Goal: Find specific page/section: Find specific page/section

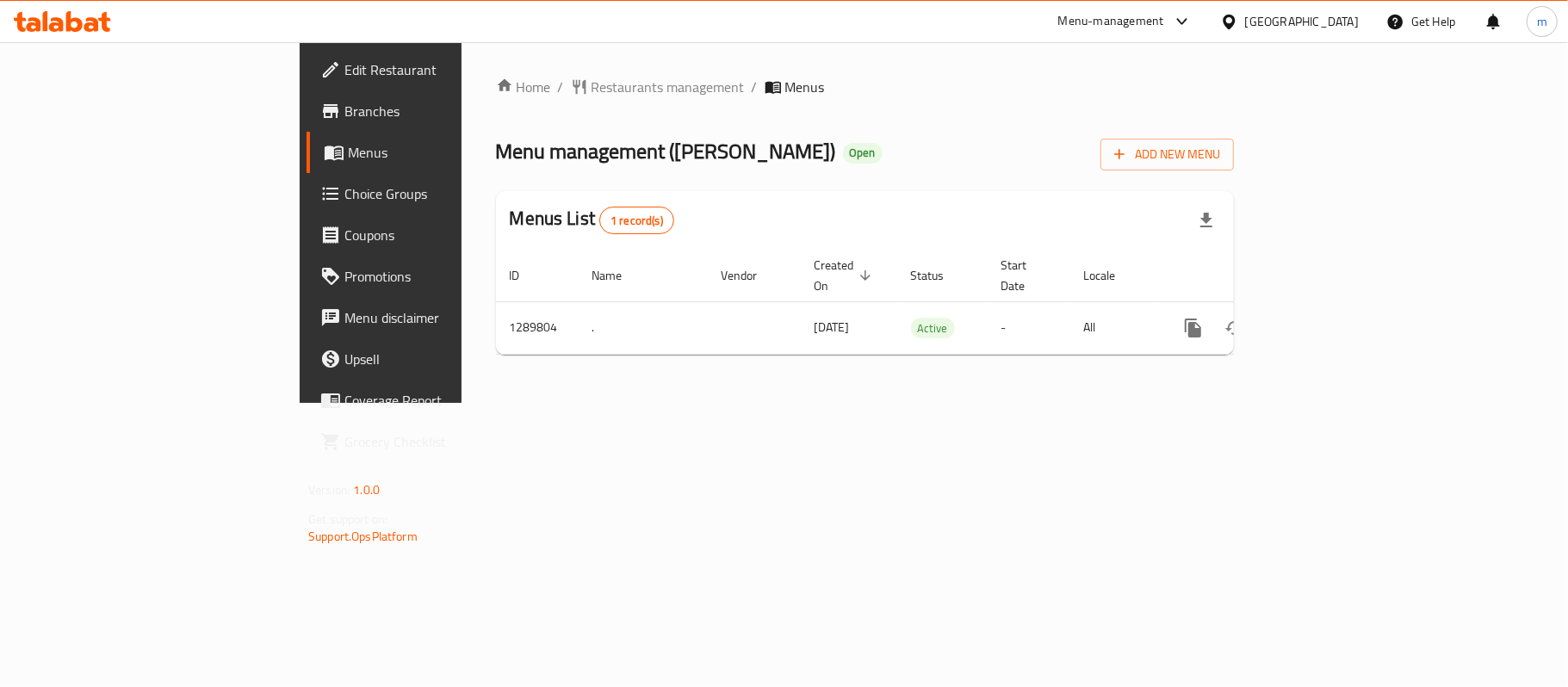
click at [591, 95] on span "Restaurants management" at bounding box center [667, 86] width 153 height 21
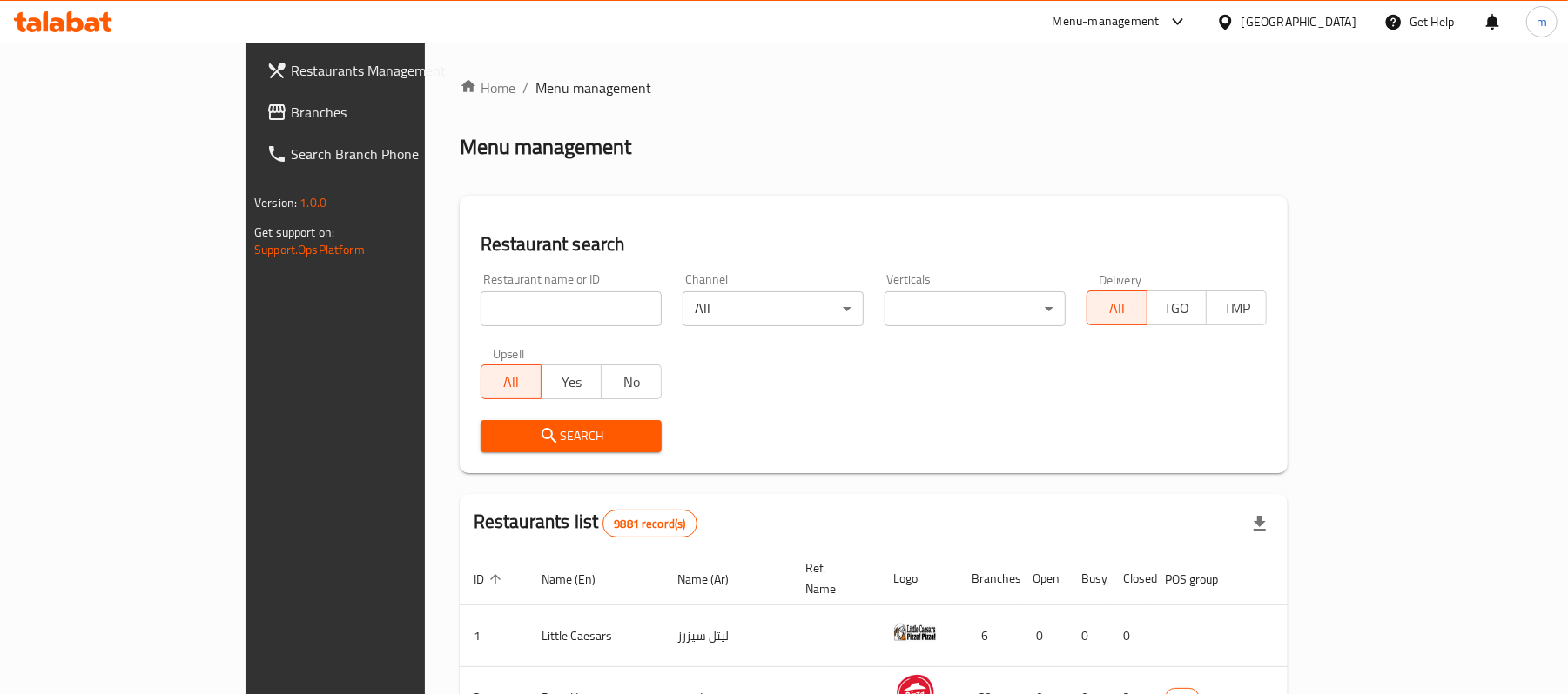
click at [478, 321] on div "Home / Menu management Menu management Restaurant search Restaurant name or ID …" at bounding box center [874, 623] width 829 height 1092
click at [481, 321] on input "search" at bounding box center [571, 309] width 181 height 35
paste input "697873"
type input "697873"
click button "Search" at bounding box center [571, 436] width 181 height 32
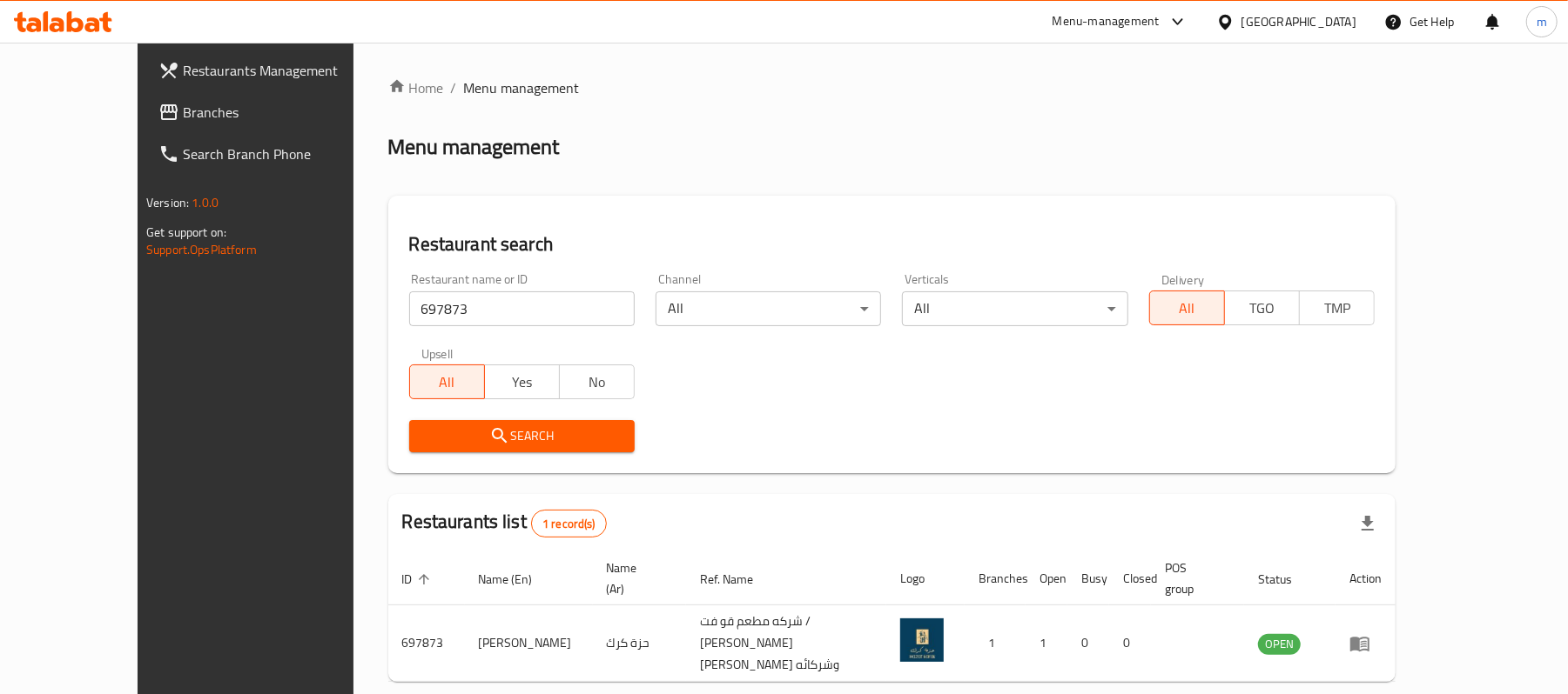
click at [1338, 21] on div "[GEOGRAPHIC_DATA]" at bounding box center [1299, 21] width 115 height 19
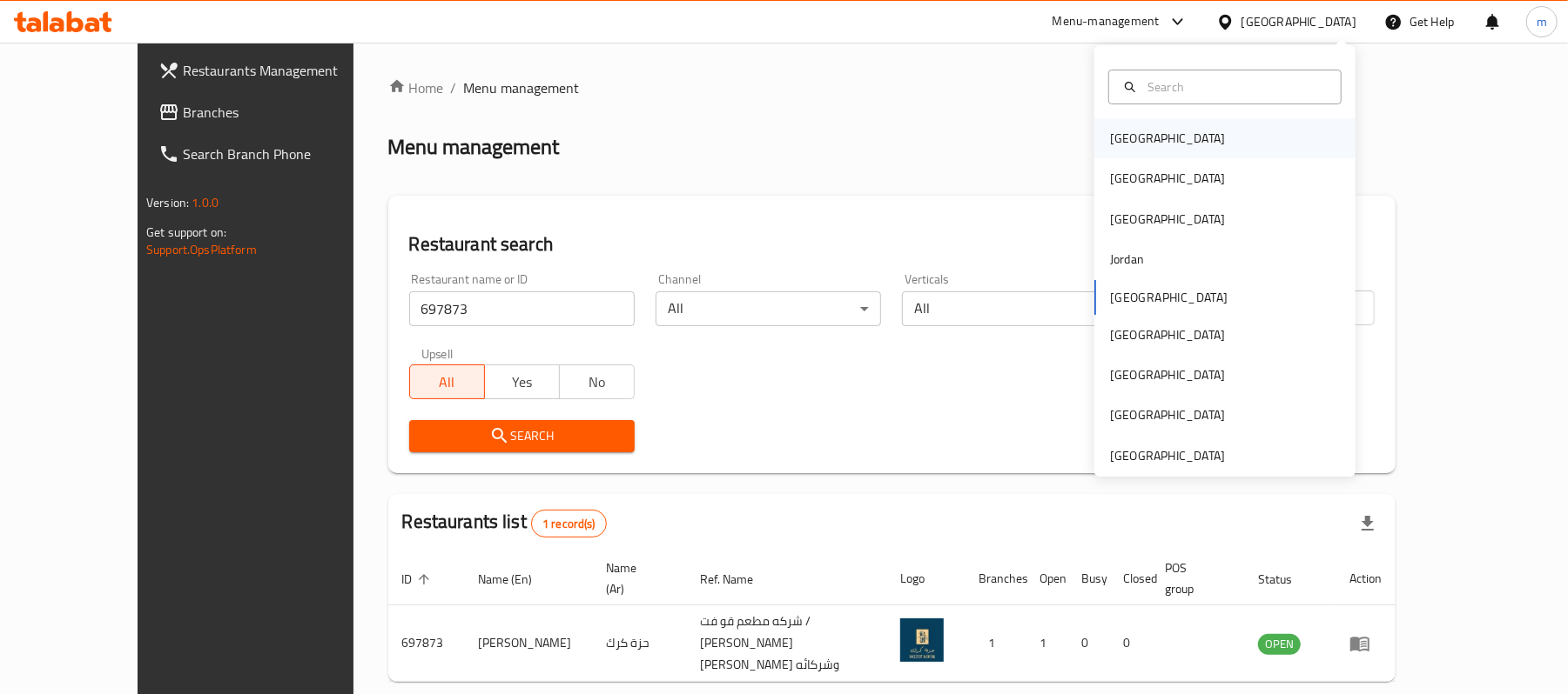
click at [1227, 140] on div "[GEOGRAPHIC_DATA]" at bounding box center [1225, 138] width 261 height 40
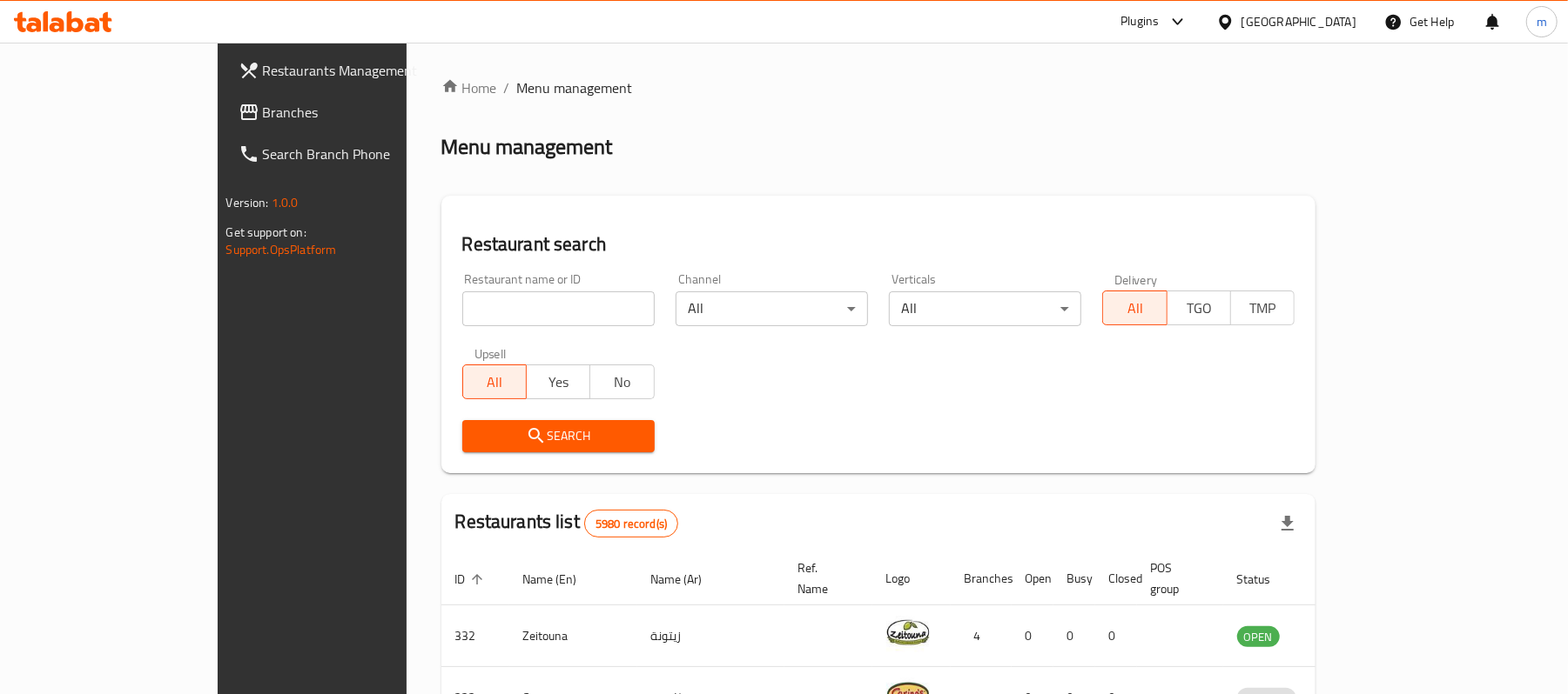
click at [225, 126] on link "Branches" at bounding box center [352, 111] width 255 height 42
click at [462, 301] on input "search" at bounding box center [558, 309] width 192 height 35
paste input "674683"
type input "674683"
click at [476, 443] on span "Search" at bounding box center [558, 436] width 164 height 21
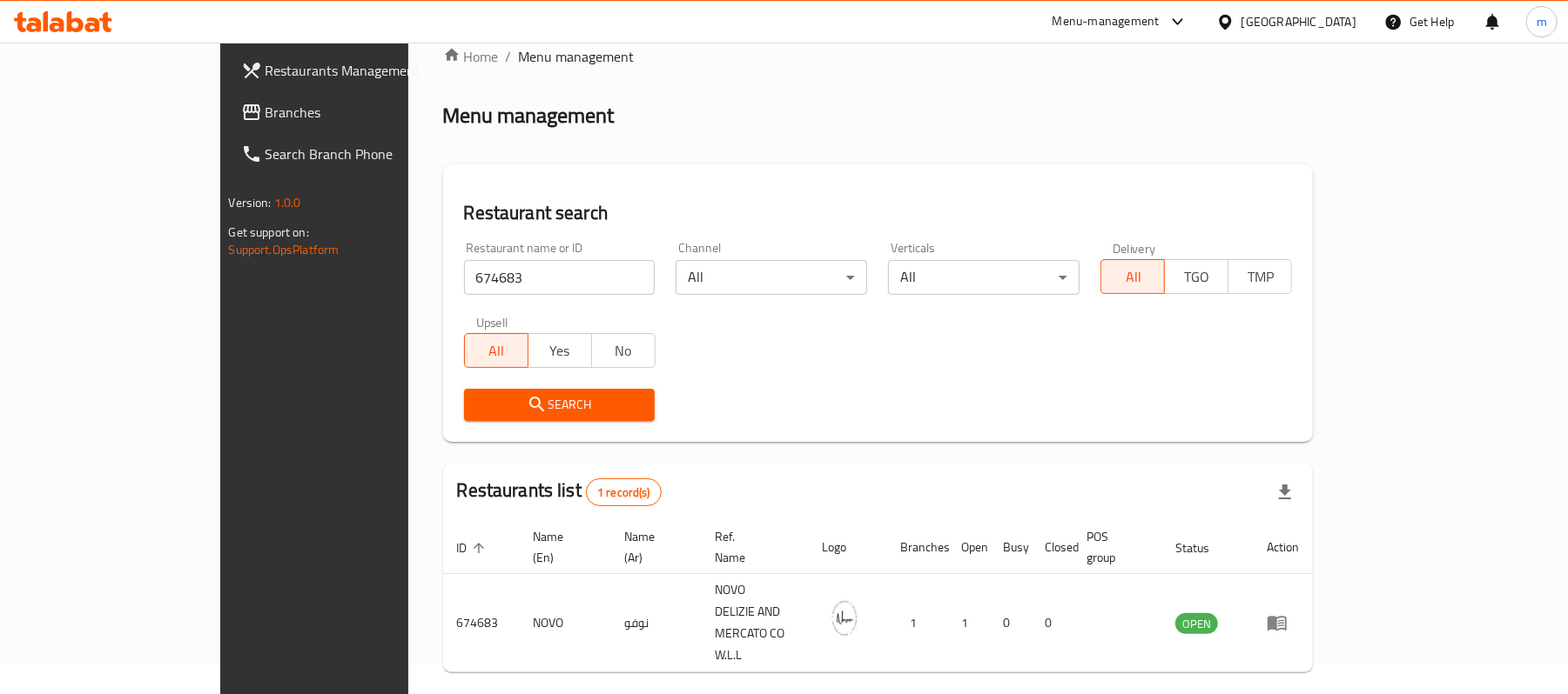
scroll to position [49, 0]
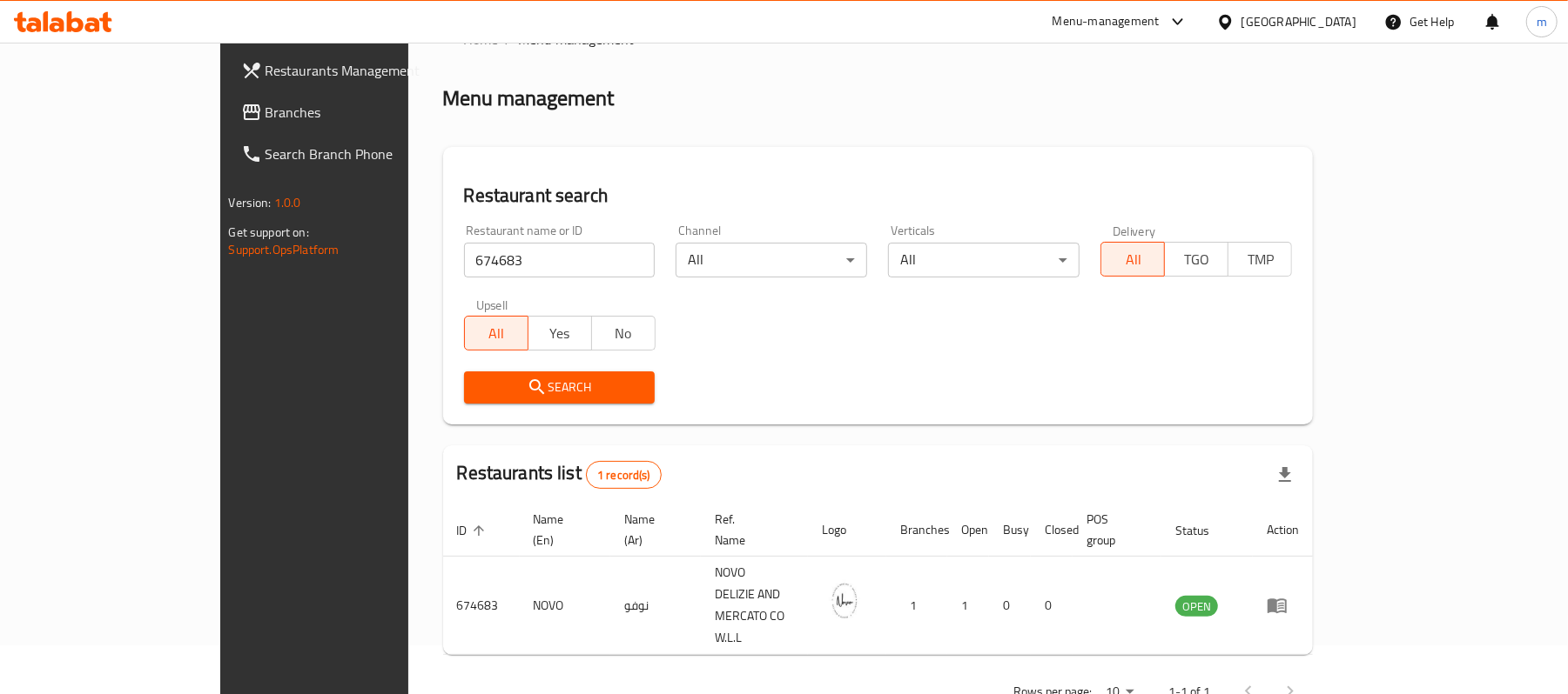
click at [1304, 7] on div "[GEOGRAPHIC_DATA]" at bounding box center [1286, 21] width 168 height 42
click at [1235, 13] on icon at bounding box center [1225, 22] width 19 height 19
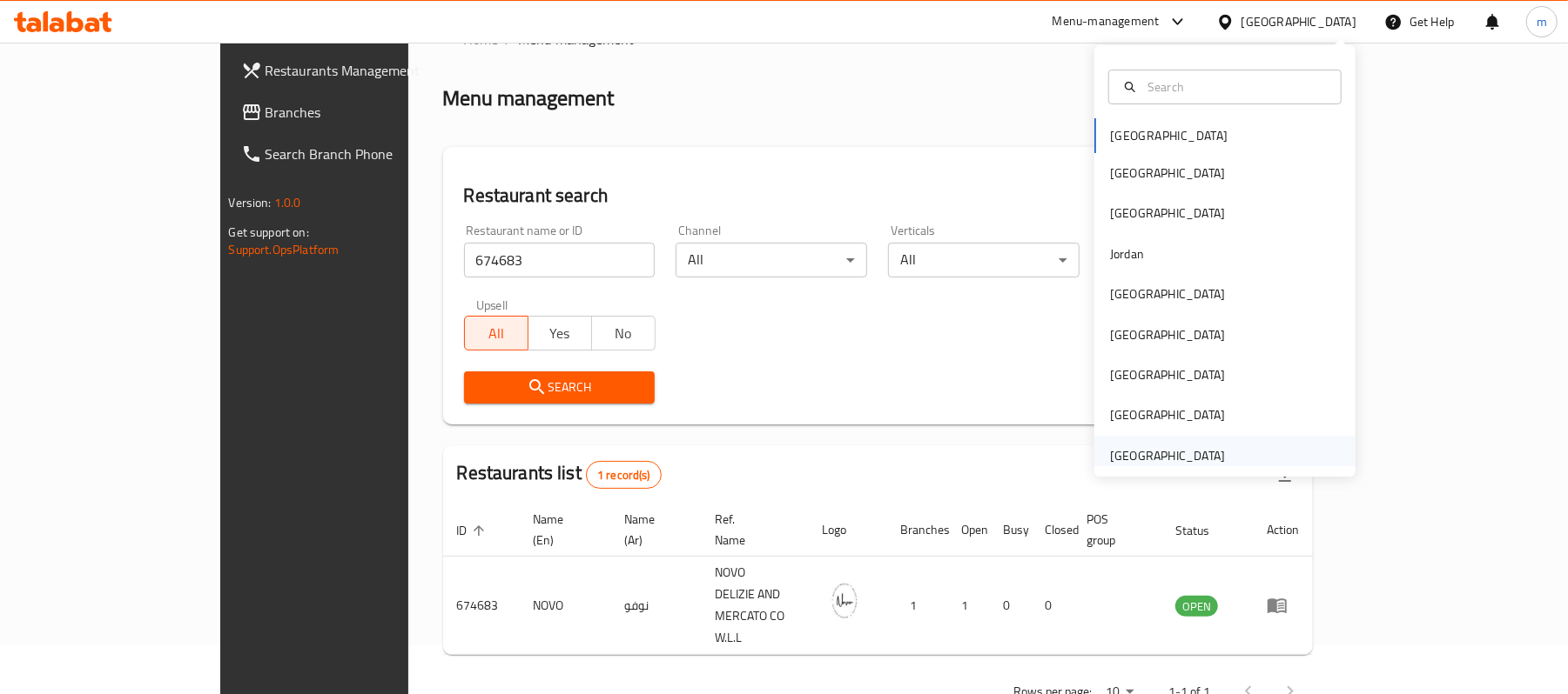
click at [1195, 451] on div "[GEOGRAPHIC_DATA]" at bounding box center [1168, 456] width 115 height 19
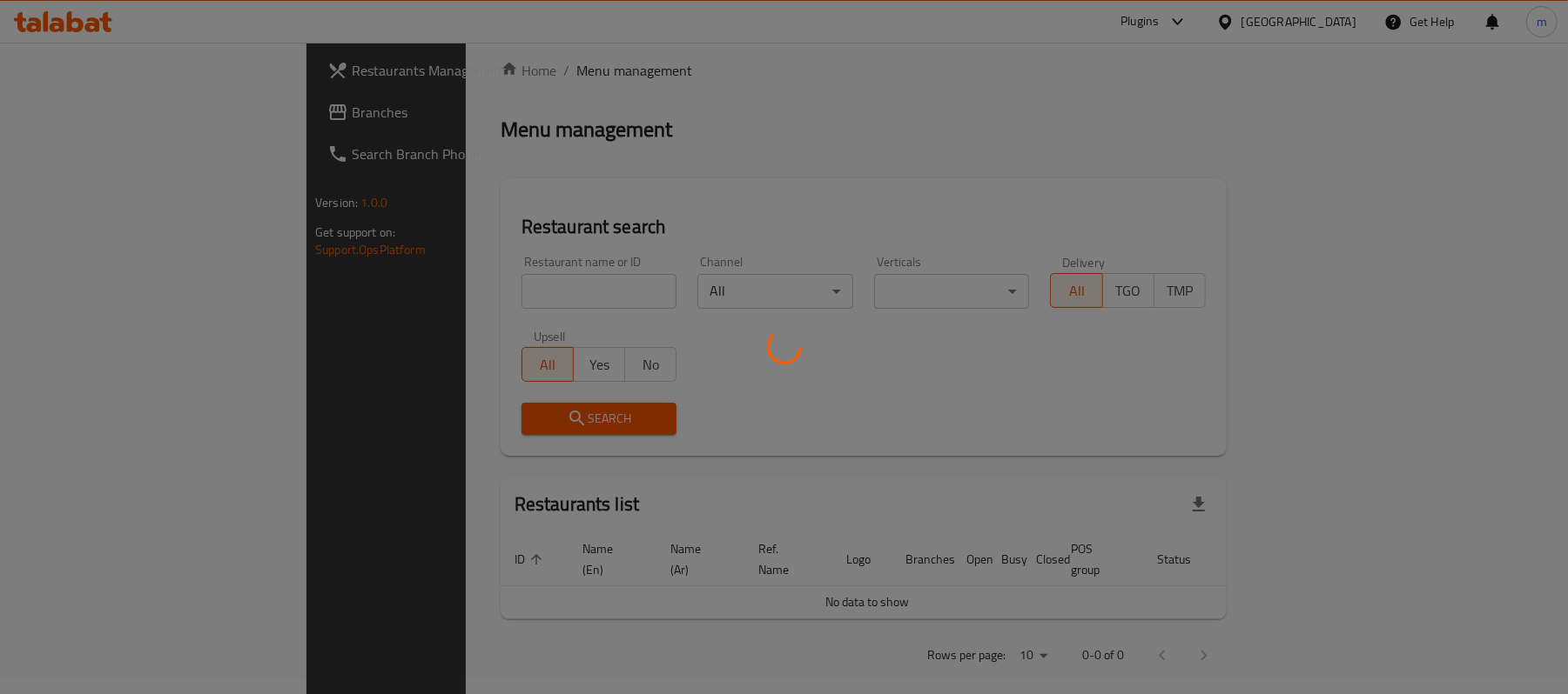
scroll to position [49, 0]
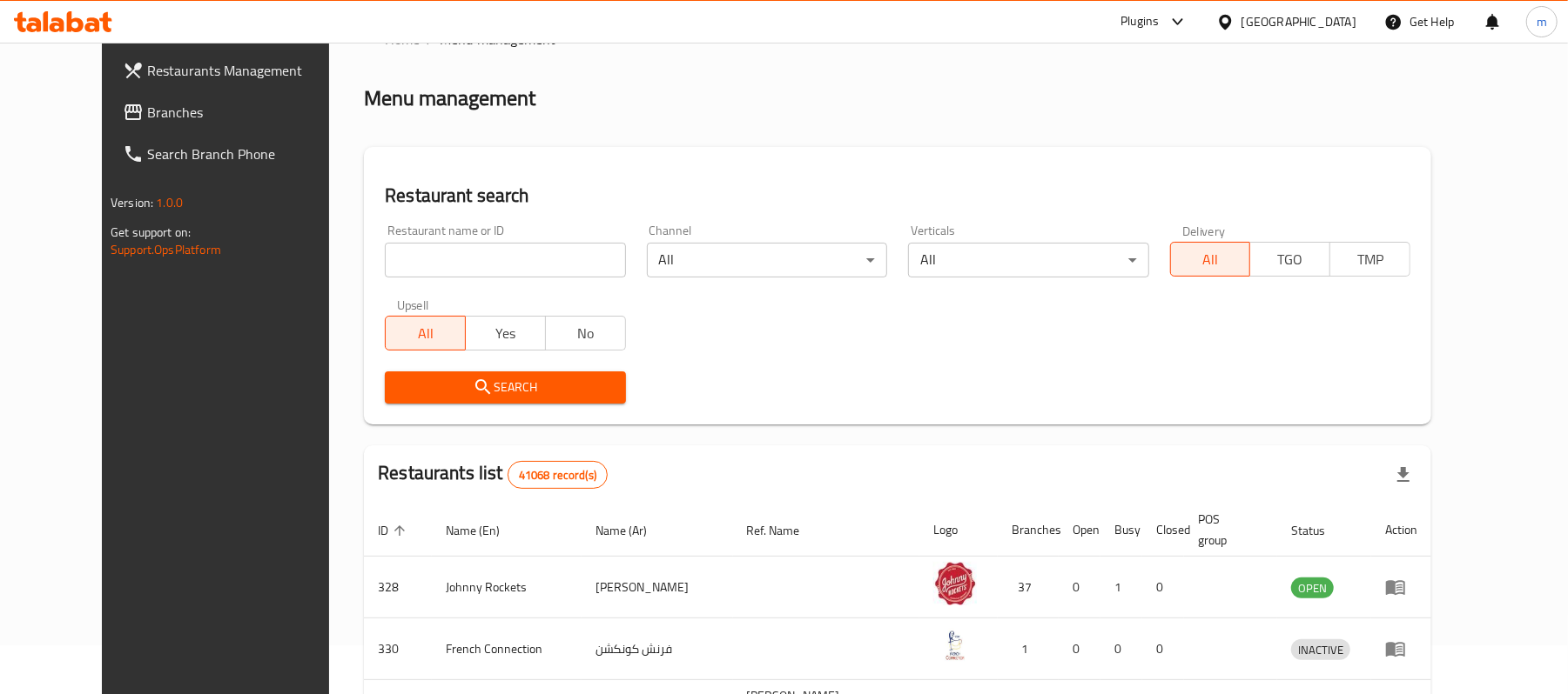
click at [124, 119] on icon at bounding box center [133, 112] width 18 height 16
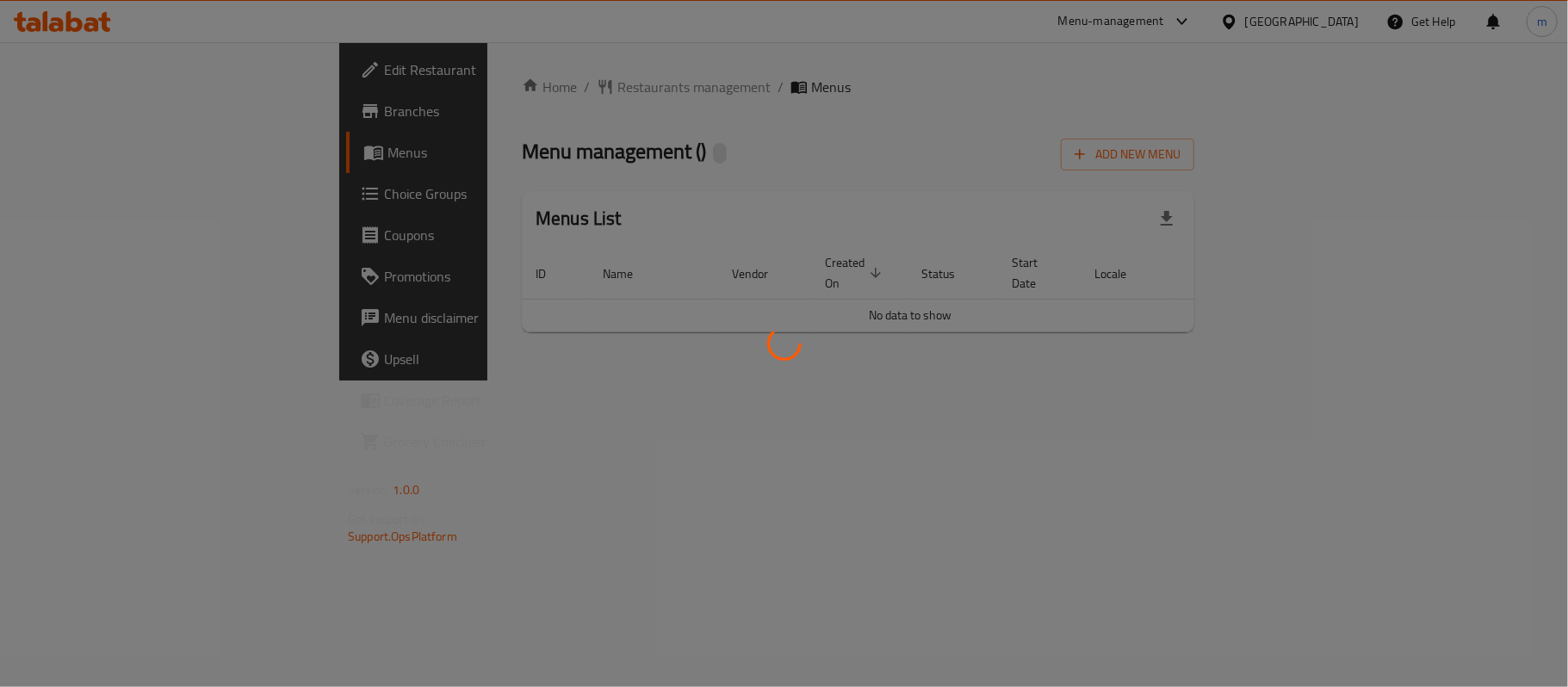
click at [459, 77] on div at bounding box center [784, 344] width 1568 height 687
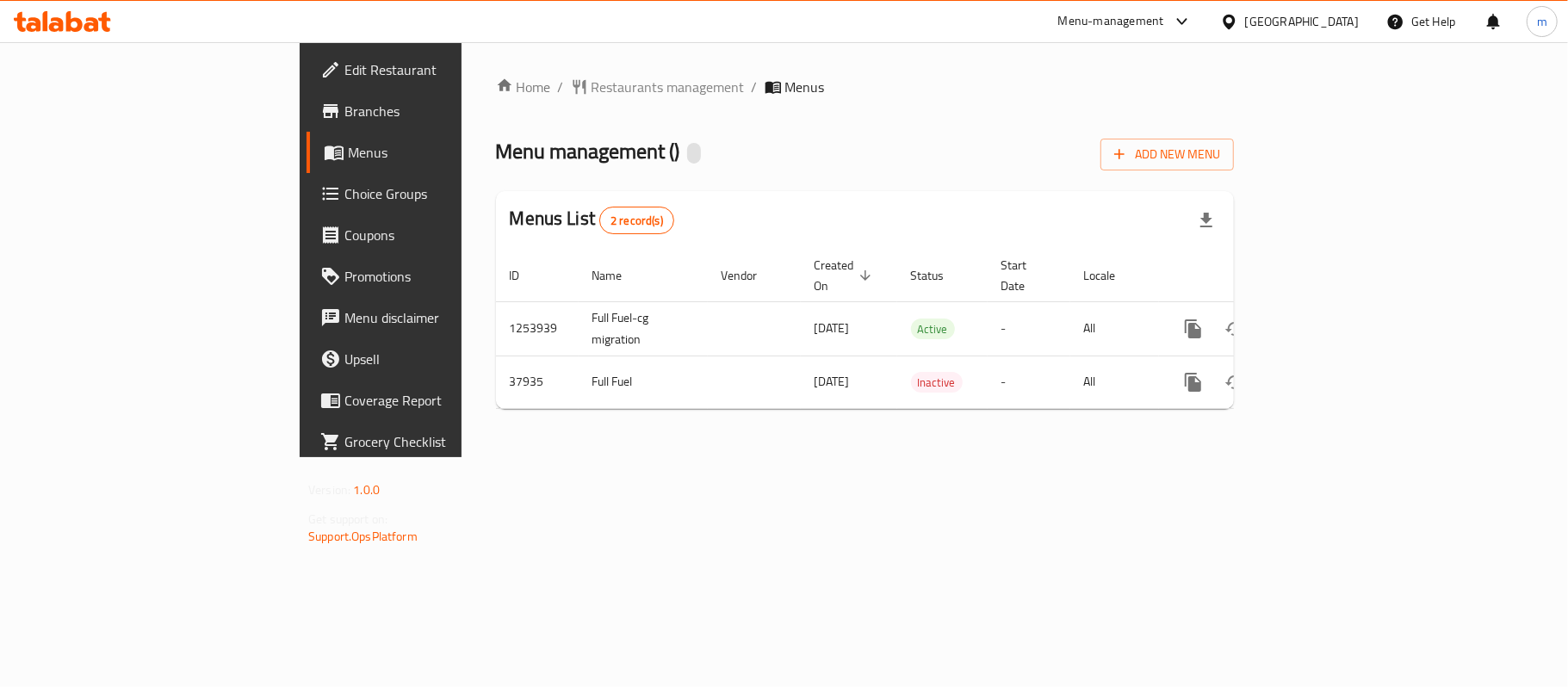
click at [591, 84] on span "Restaurants management" at bounding box center [667, 86] width 153 height 21
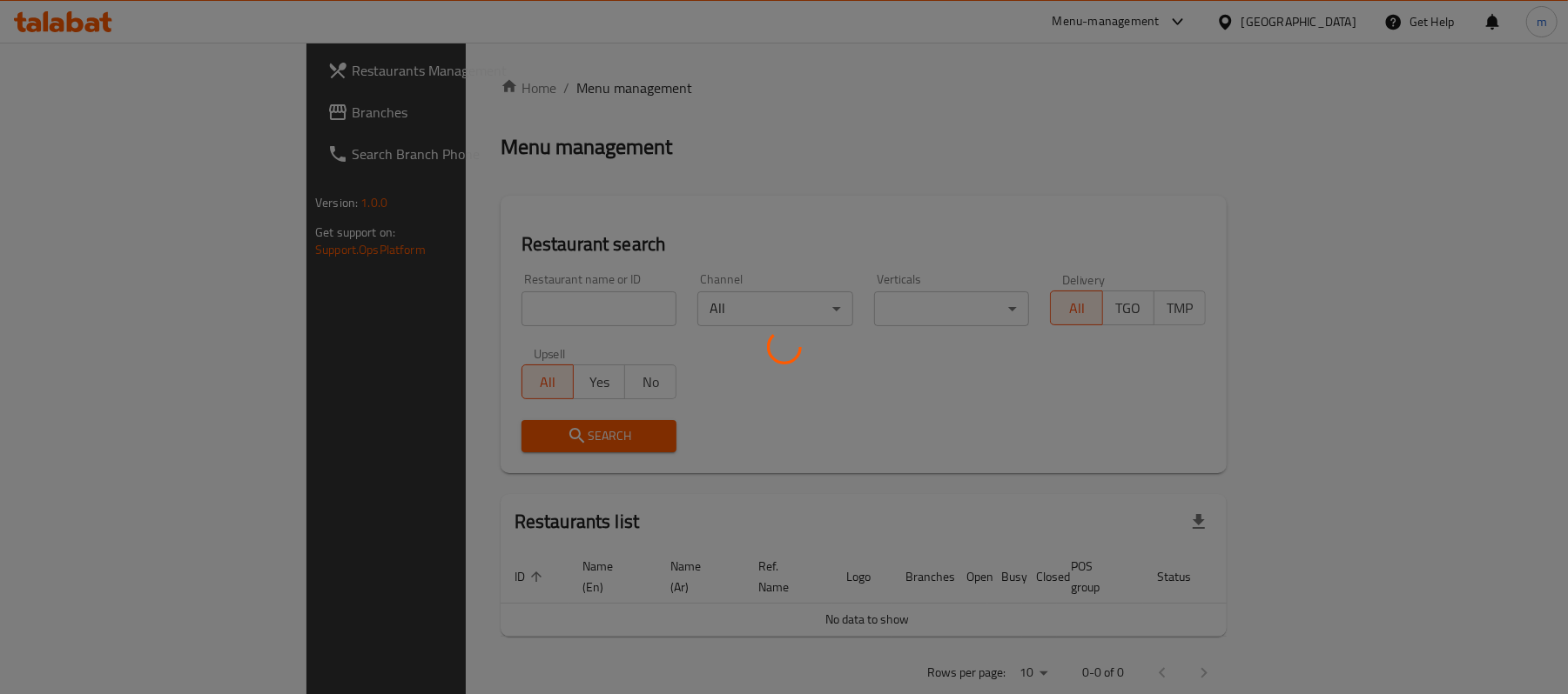
click at [460, 318] on div at bounding box center [784, 347] width 1568 height 694
click at [460, 320] on div at bounding box center [784, 347] width 1568 height 694
click at [457, 315] on div at bounding box center [784, 347] width 1568 height 694
click at [515, 122] on div at bounding box center [784, 347] width 1568 height 694
click at [515, 126] on div at bounding box center [784, 347] width 1568 height 694
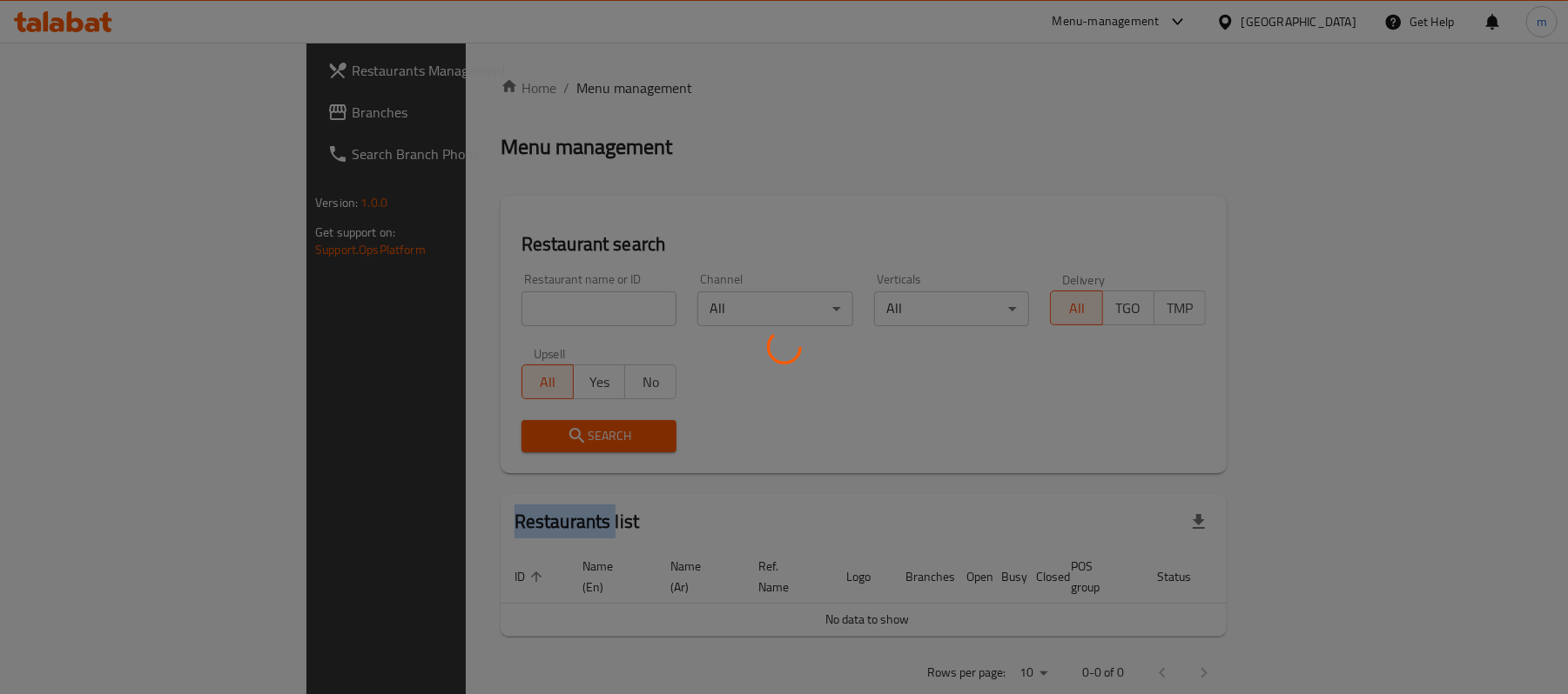
click at [515, 126] on div at bounding box center [784, 347] width 1568 height 694
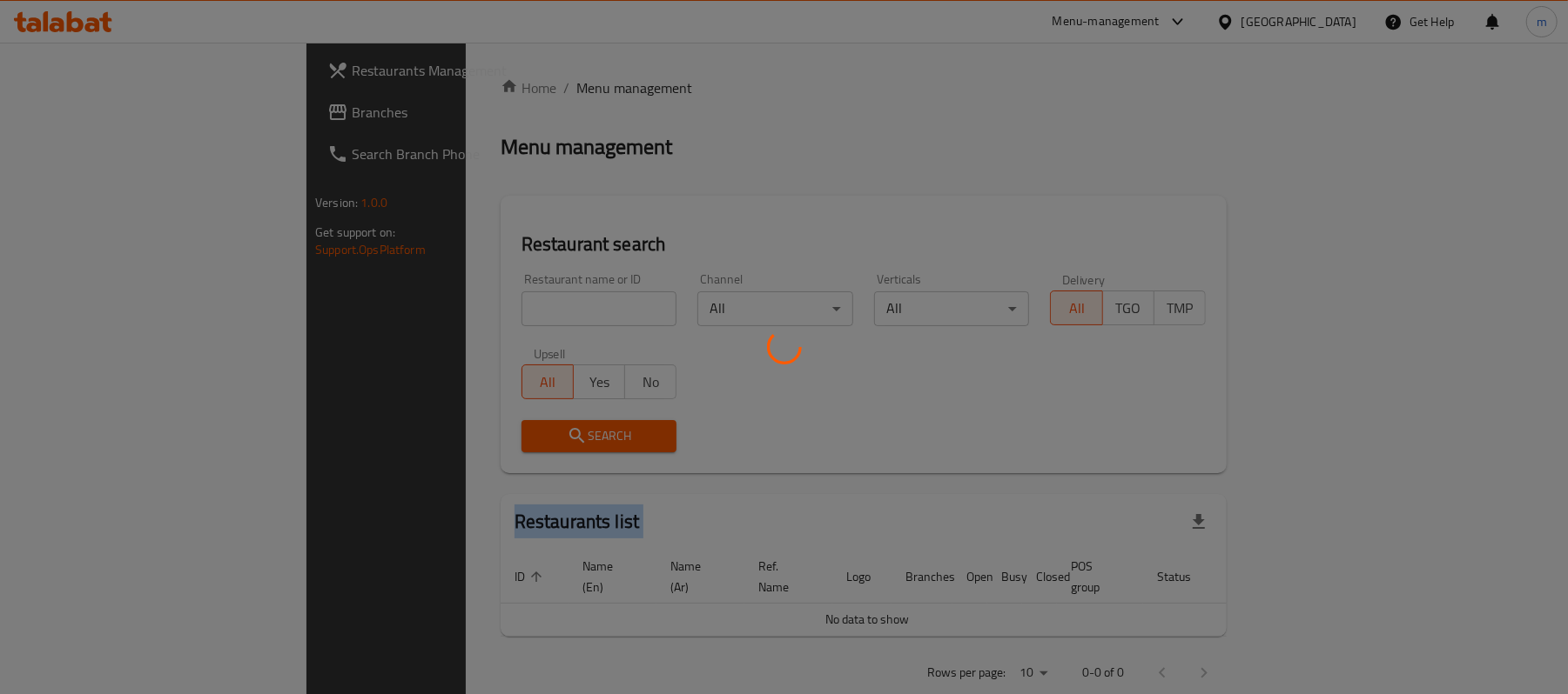
click at [515, 126] on div at bounding box center [784, 347] width 1568 height 694
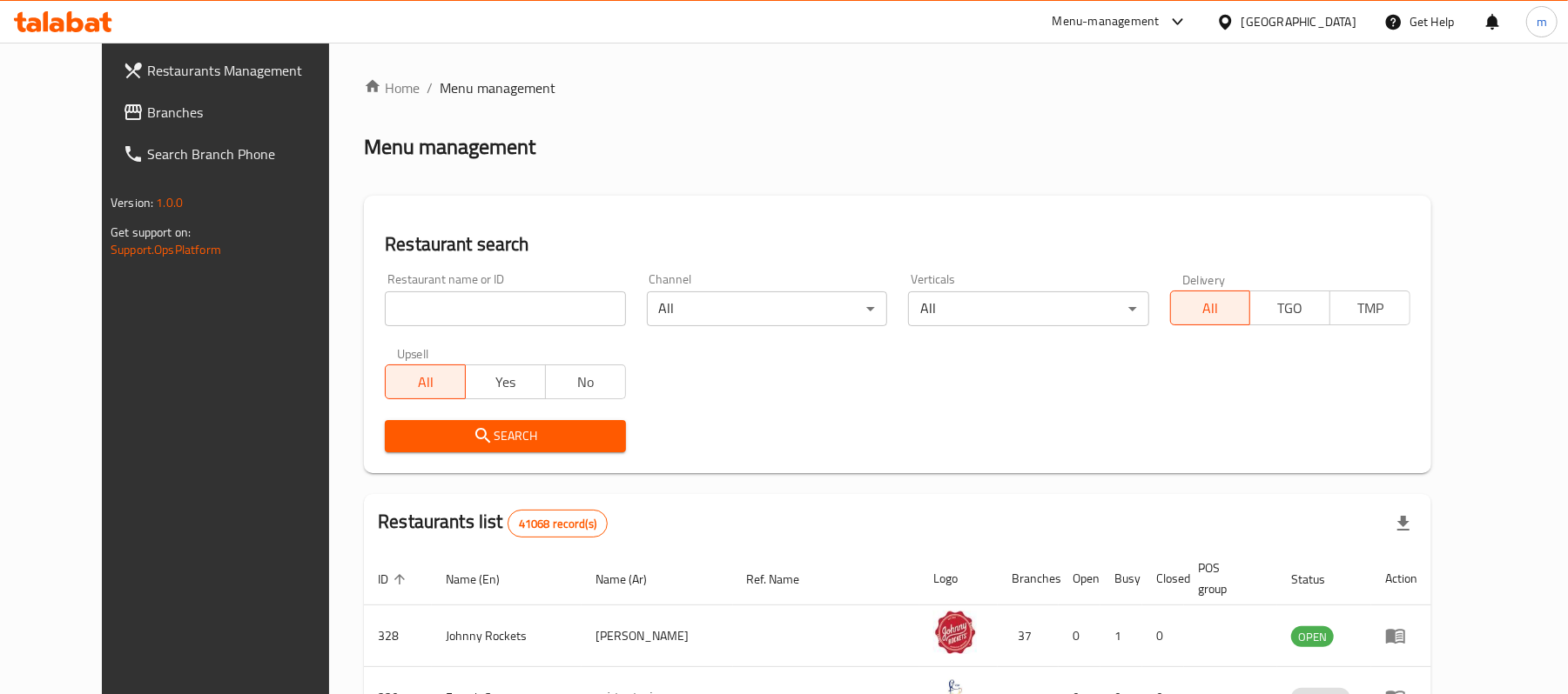
click at [1310, 29] on div "[GEOGRAPHIC_DATA]" at bounding box center [1299, 21] width 115 height 19
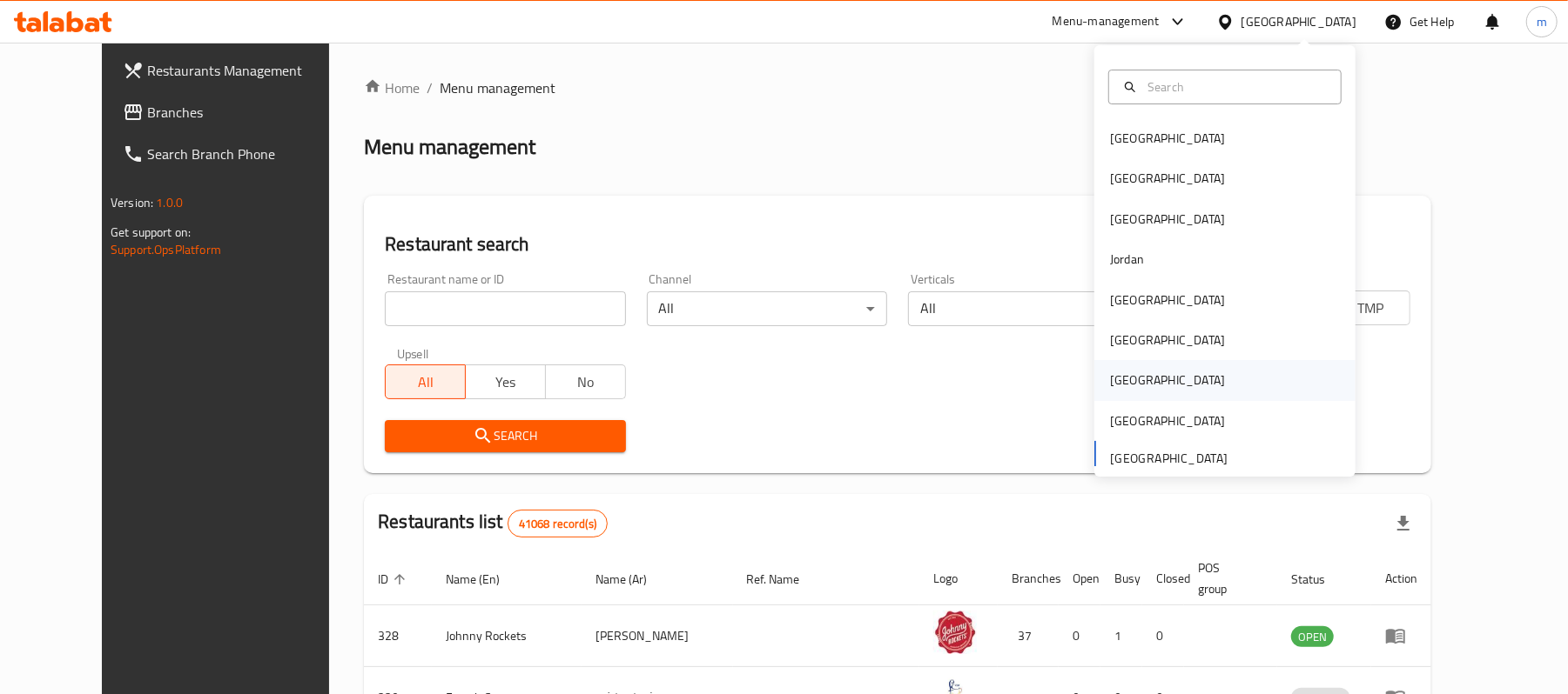
click at [1119, 383] on div "[GEOGRAPHIC_DATA]" at bounding box center [1168, 380] width 115 height 19
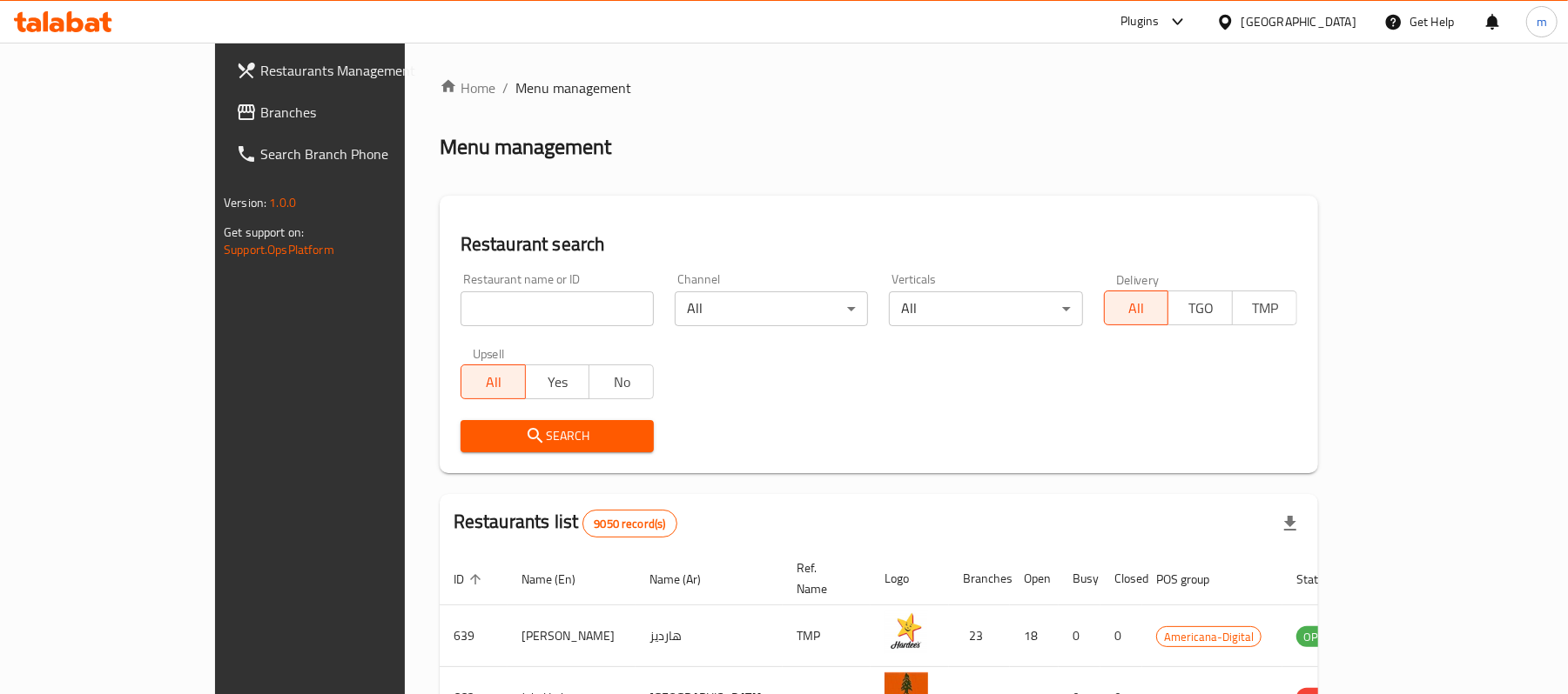
click at [238, 108] on icon at bounding box center [246, 112] width 18 height 16
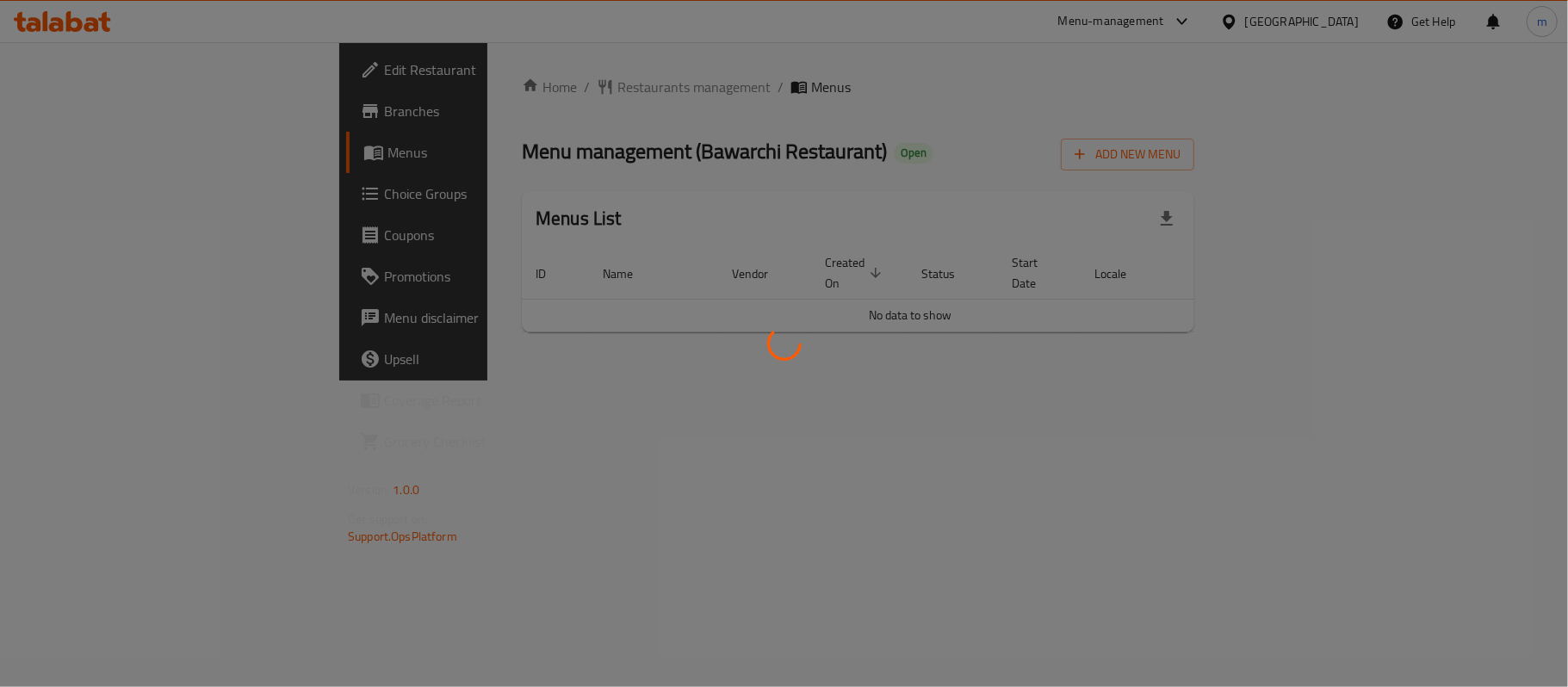
click at [456, 77] on div at bounding box center [784, 344] width 1568 height 687
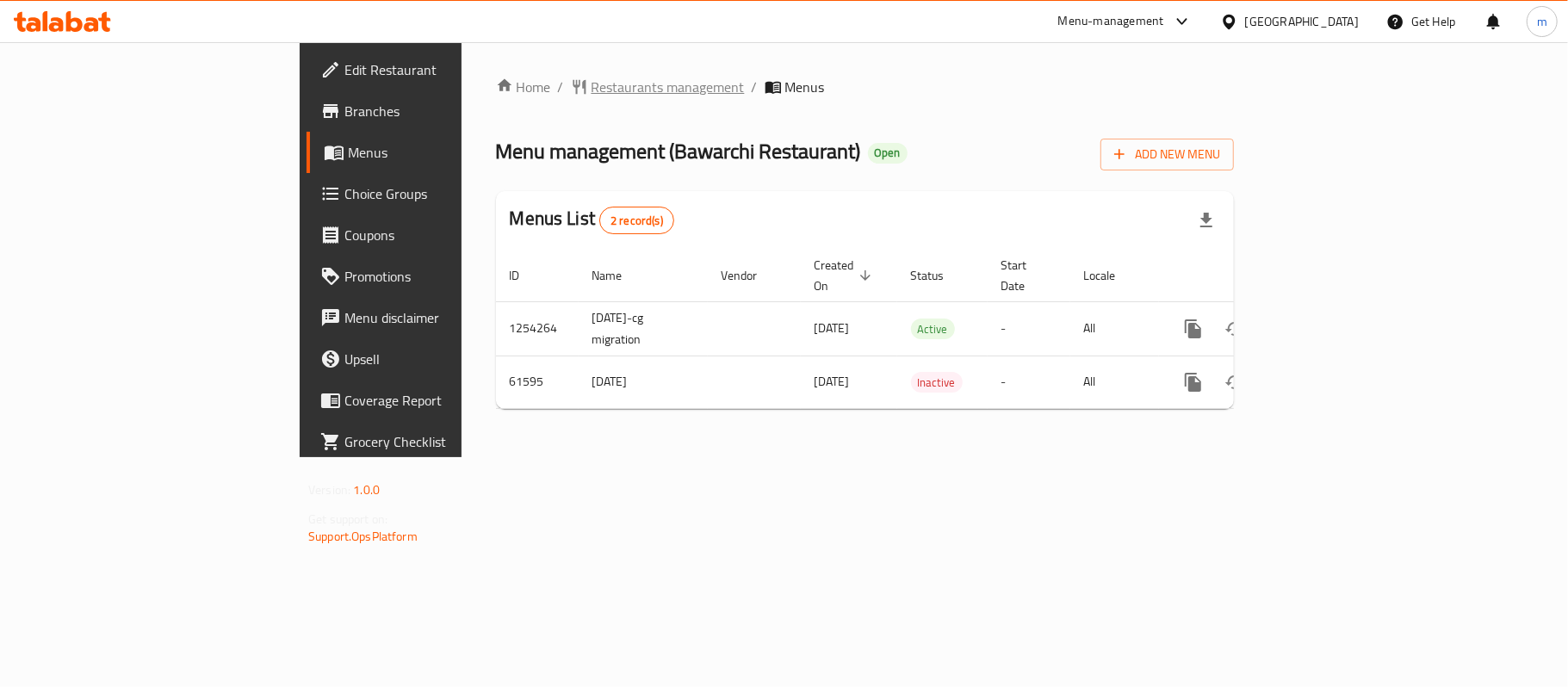
click at [591, 95] on span "Restaurants management" at bounding box center [667, 86] width 153 height 21
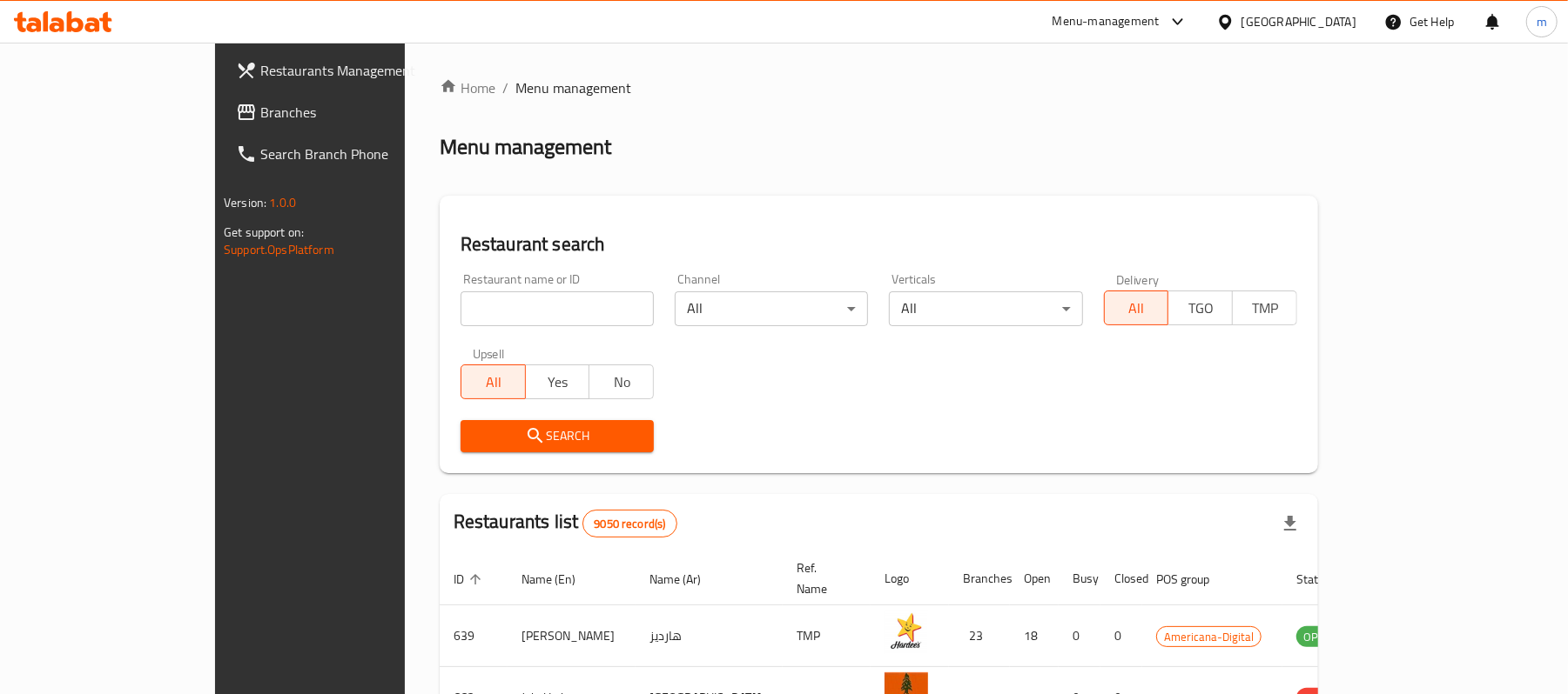
click at [460, 320] on input "search" at bounding box center [557, 309] width 193 height 35
paste input "29185"
type input "29185"
click button "Search" at bounding box center [557, 436] width 193 height 32
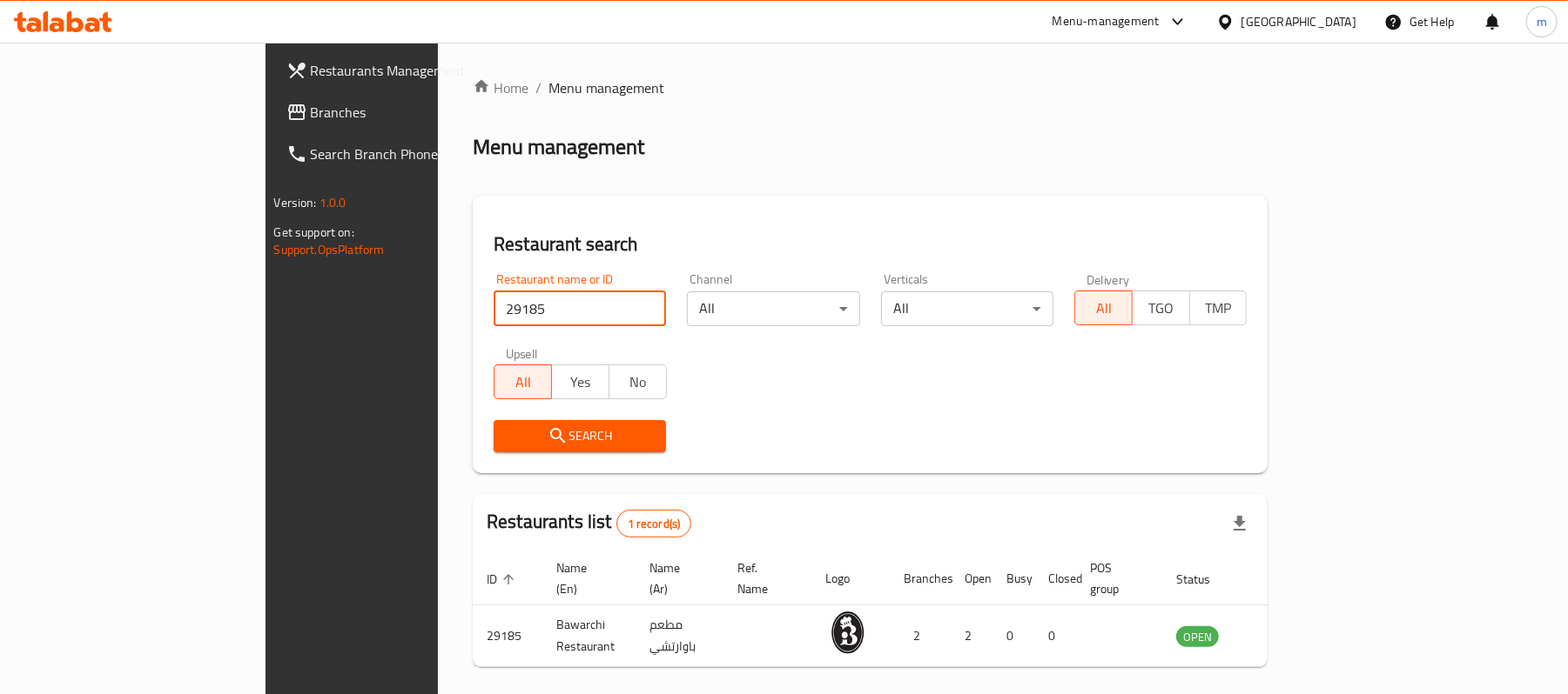
scroll to position [49, 0]
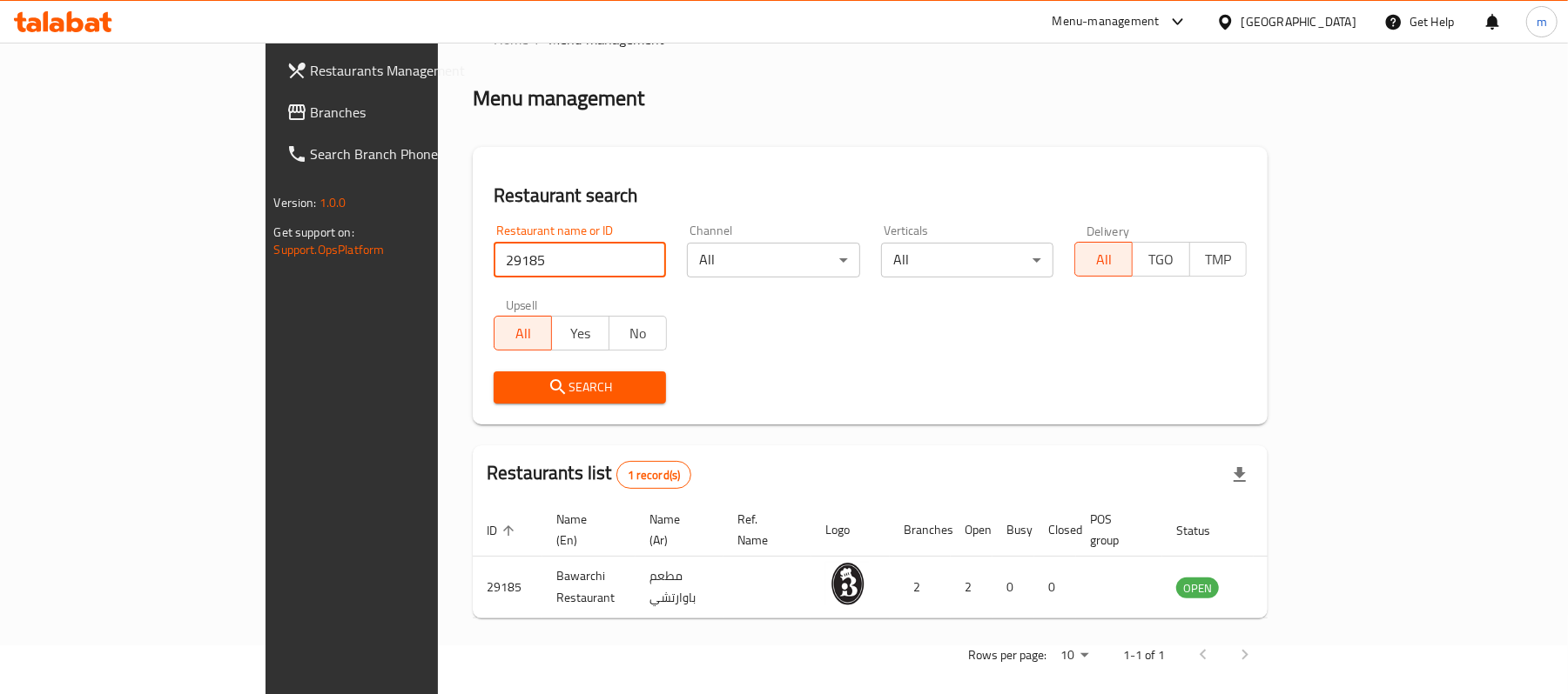
click at [1358, 24] on div "[GEOGRAPHIC_DATA]" at bounding box center [1286, 21] width 168 height 42
click at [1328, 28] on div "[GEOGRAPHIC_DATA]" at bounding box center [1299, 21] width 115 height 19
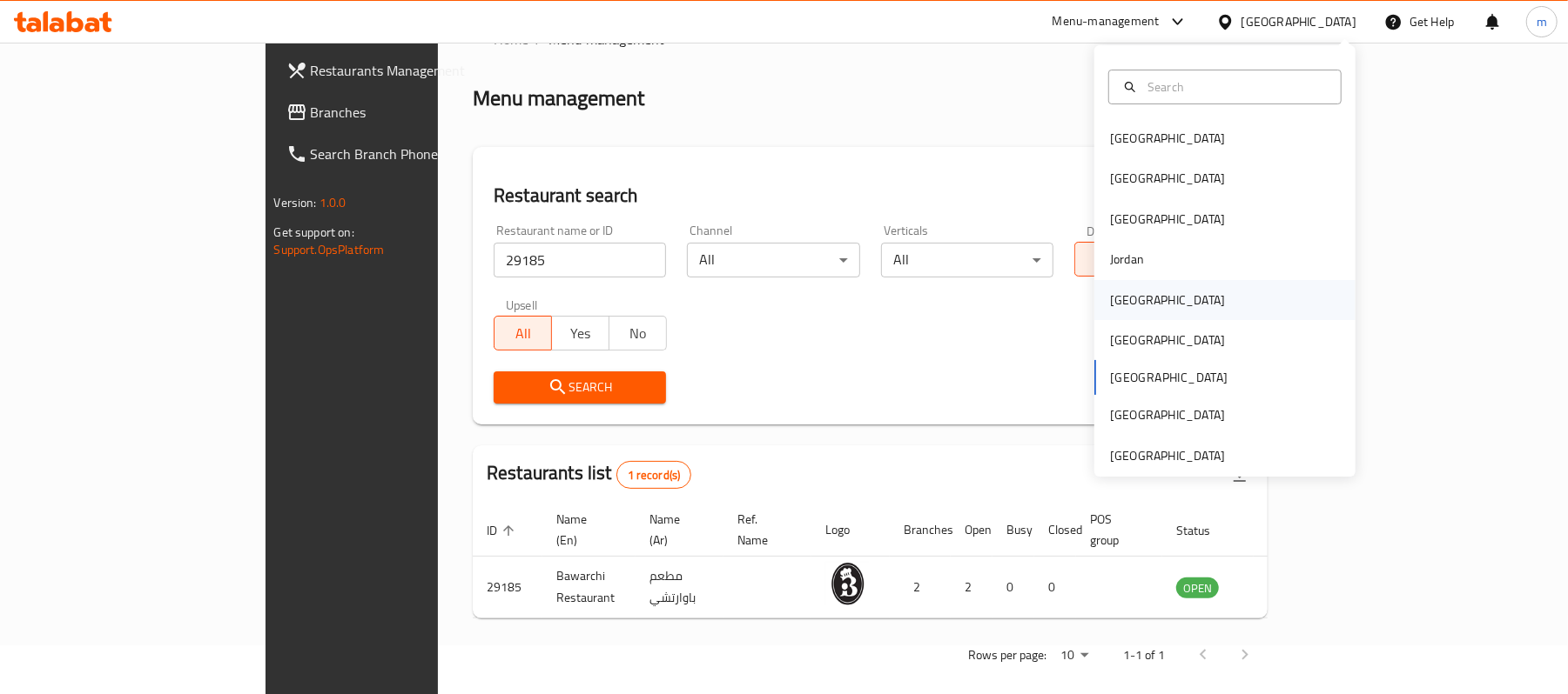
click at [1174, 312] on div "[GEOGRAPHIC_DATA]" at bounding box center [1225, 300] width 261 height 40
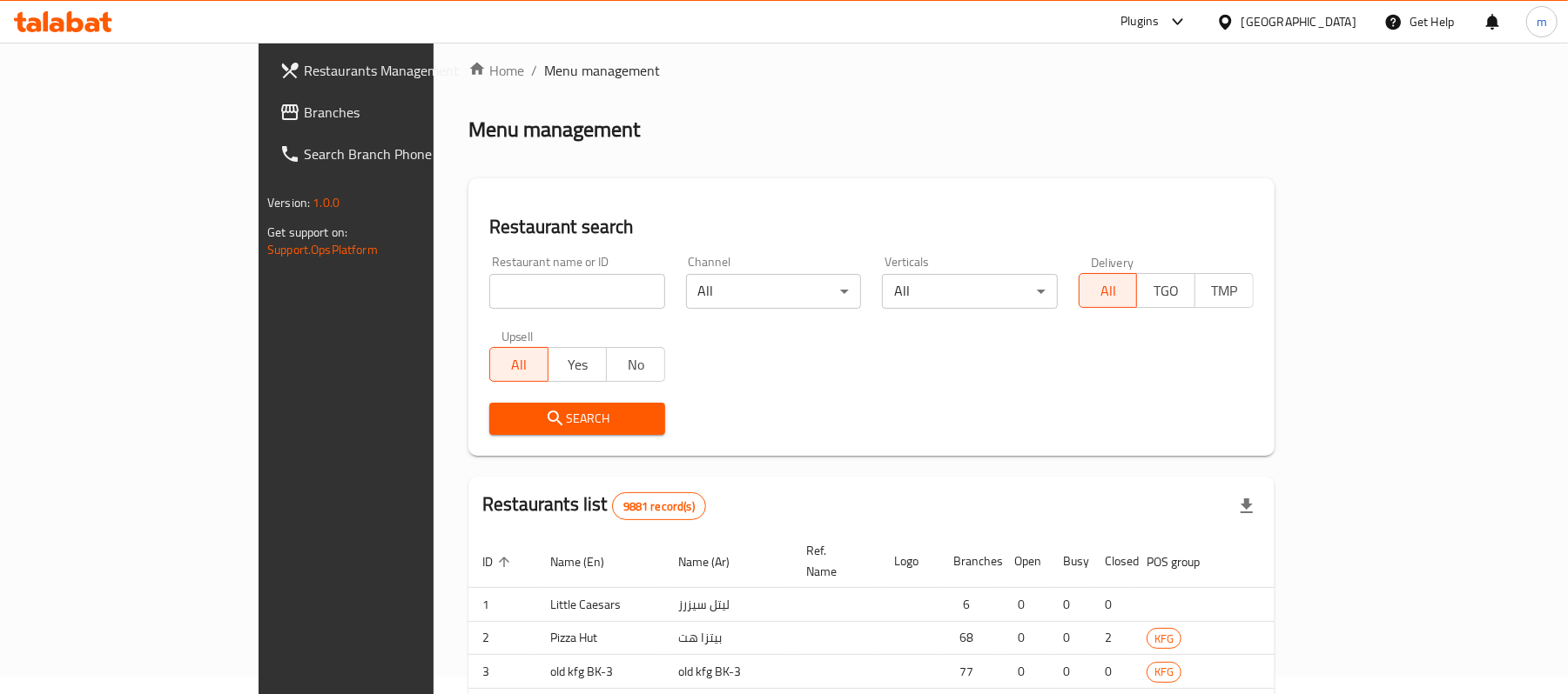
scroll to position [49, 0]
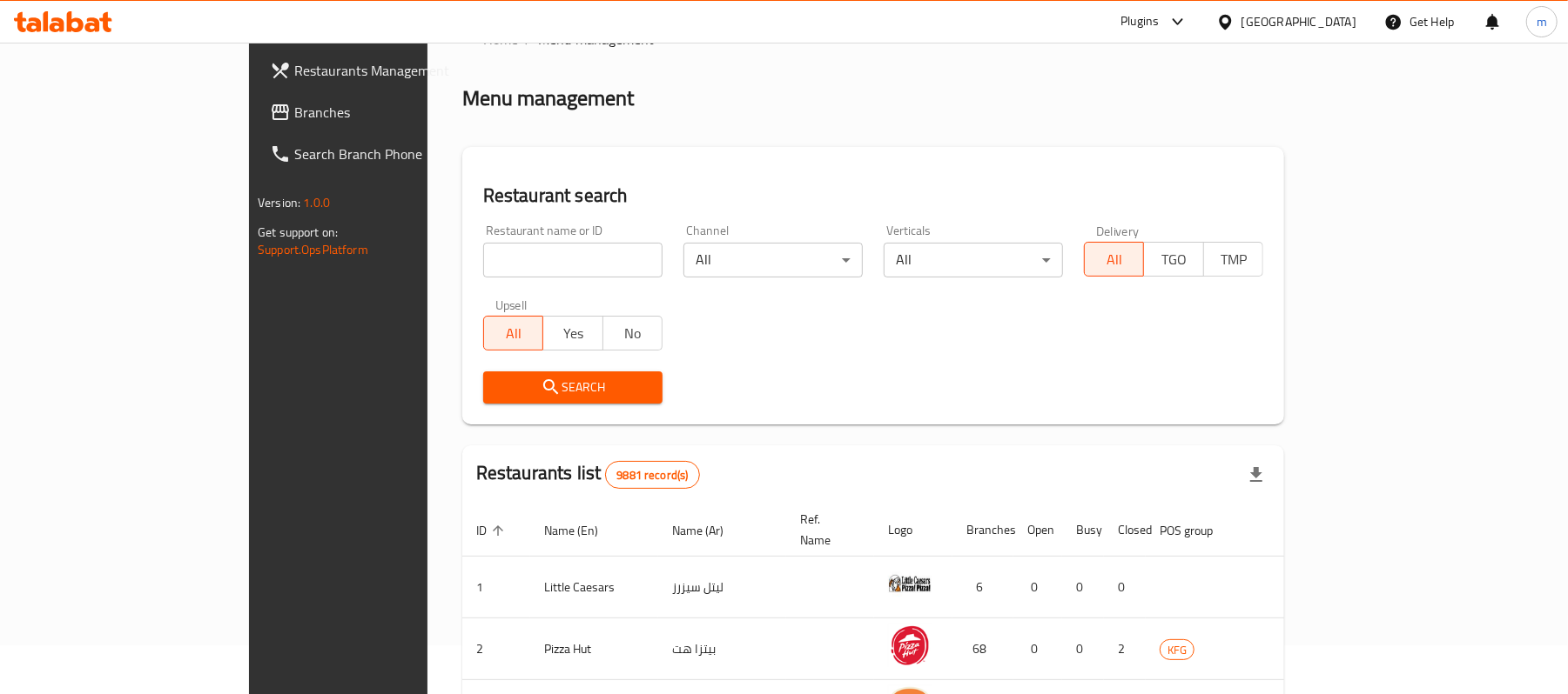
click at [256, 125] on link "Branches" at bounding box center [383, 111] width 255 height 42
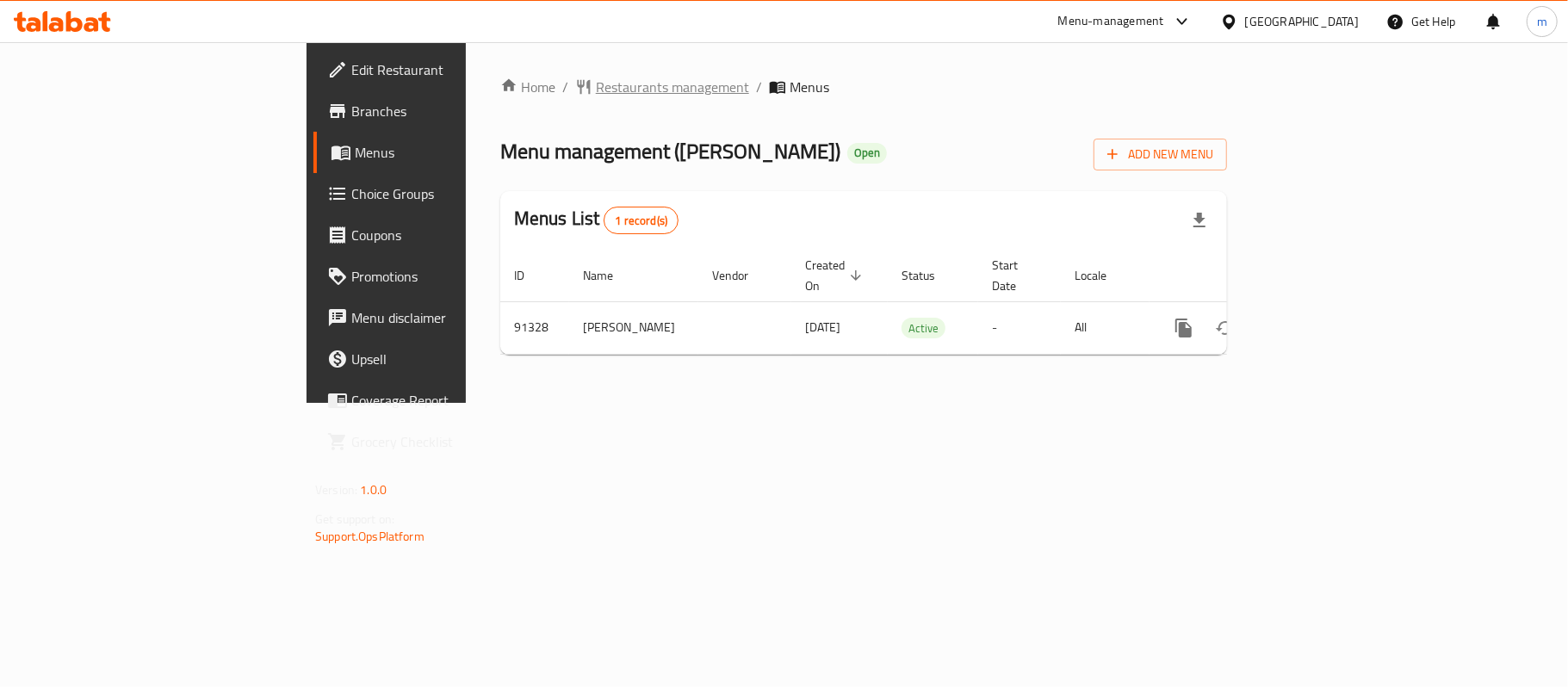
click at [596, 86] on span "Restaurants management" at bounding box center [672, 86] width 153 height 21
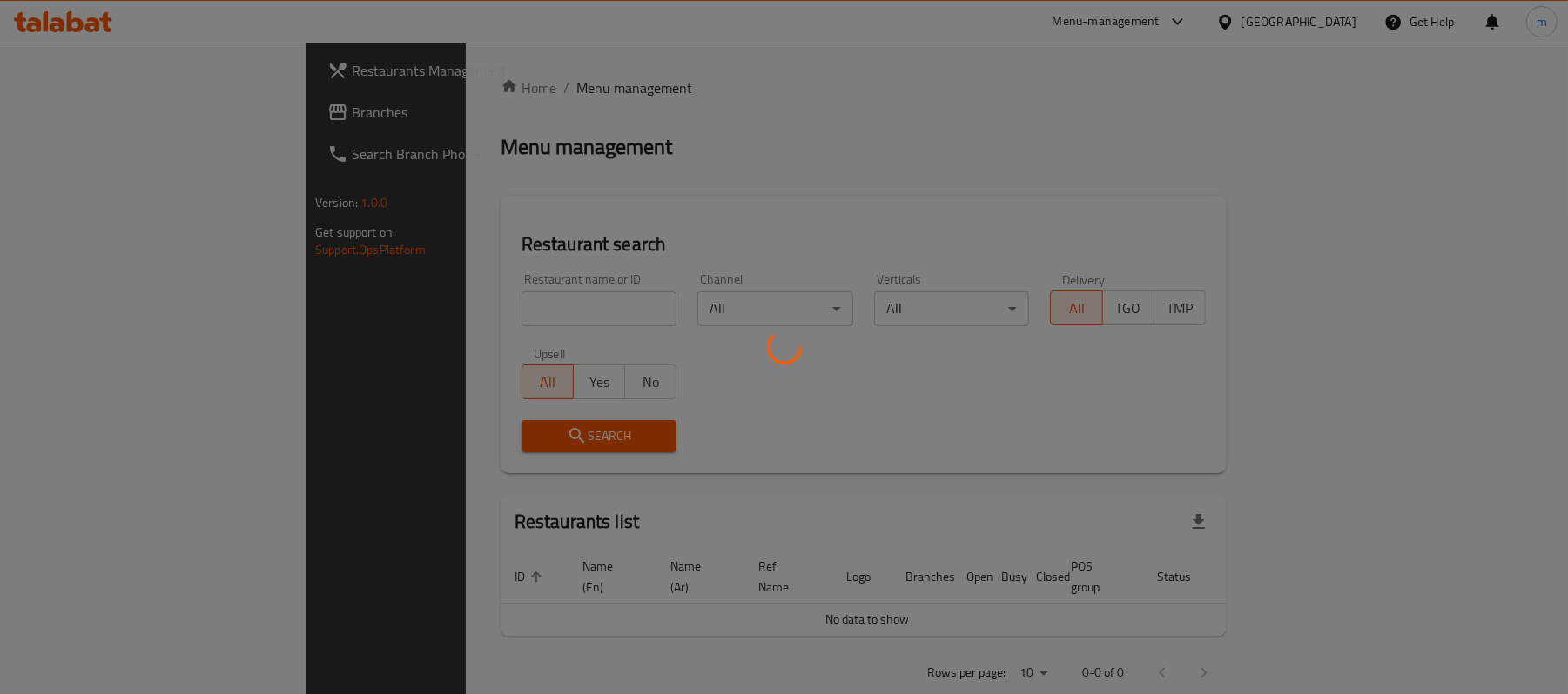
click at [477, 301] on div at bounding box center [784, 347] width 1568 height 694
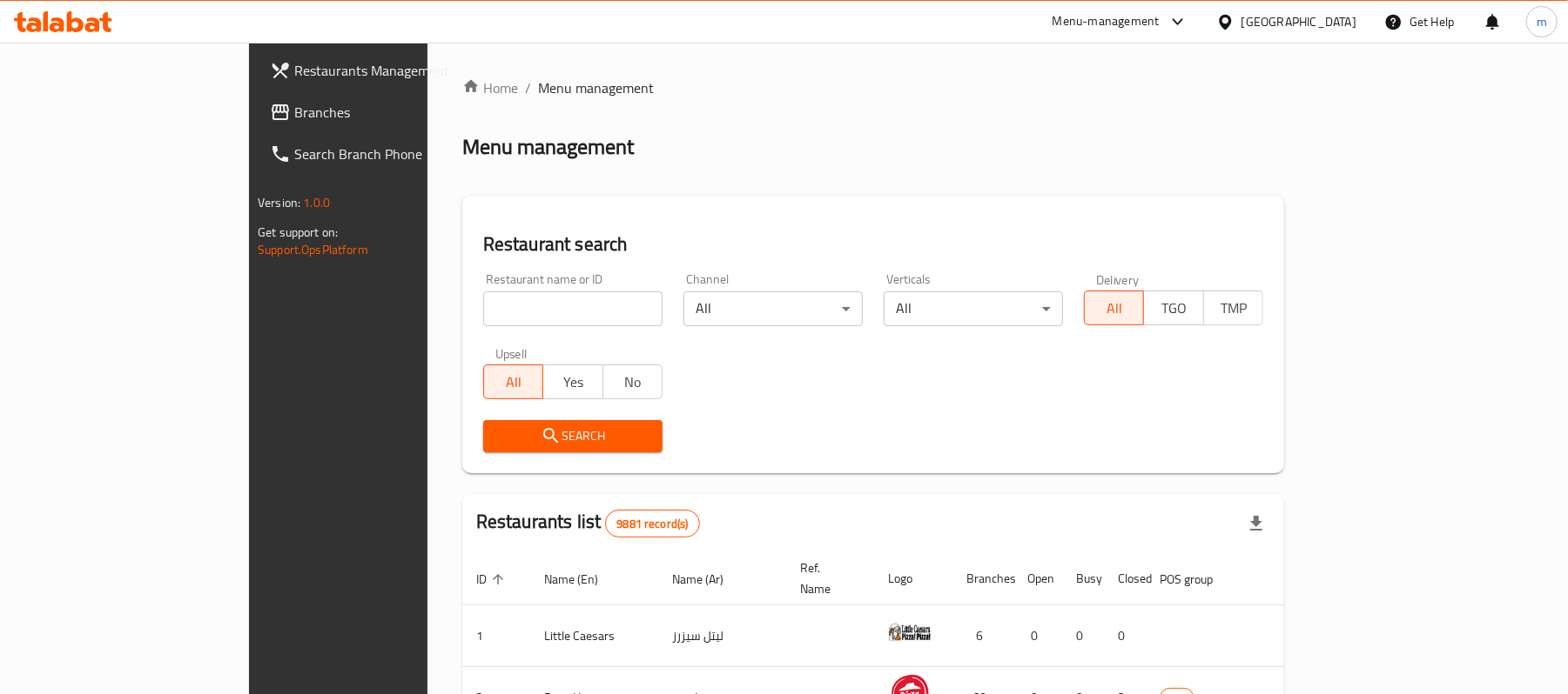
click at [484, 301] on input "search" at bounding box center [573, 309] width 179 height 35
paste input "601480"
type input "601480"
click button "Search" at bounding box center [573, 436] width 179 height 32
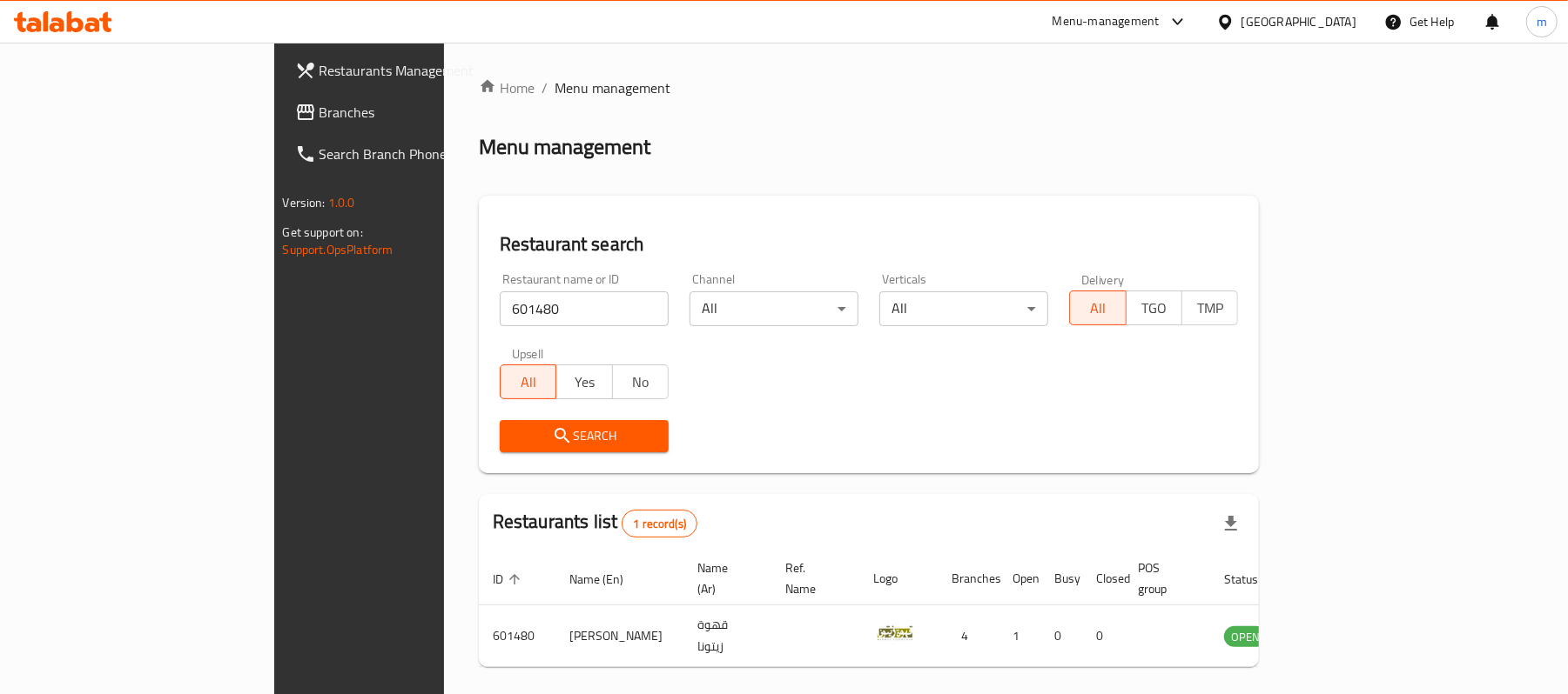
click at [1324, 24] on div "Kuwait" at bounding box center [1299, 21] width 115 height 19
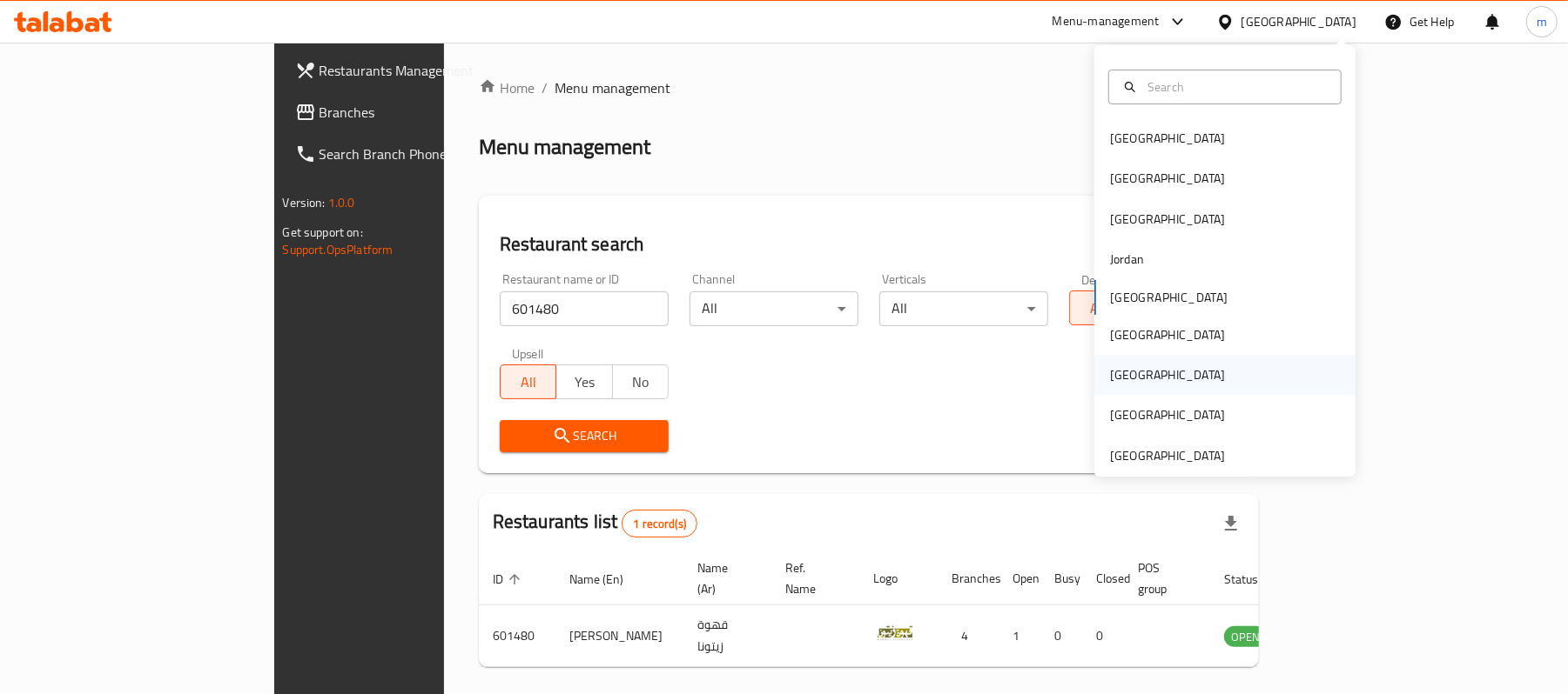
click at [1134, 387] on div "[GEOGRAPHIC_DATA]" at bounding box center [1168, 375] width 143 height 40
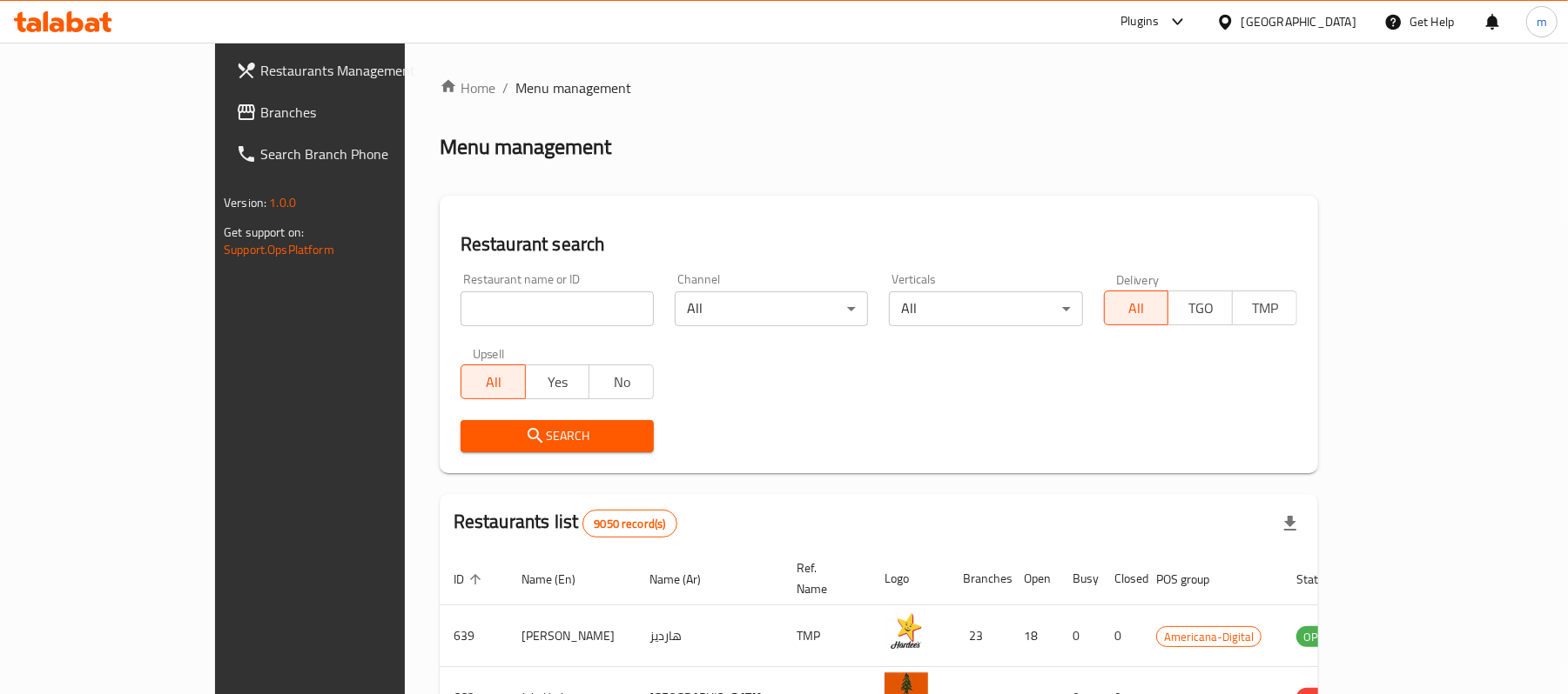
click at [222, 126] on link "Branches" at bounding box center [349, 111] width 255 height 42
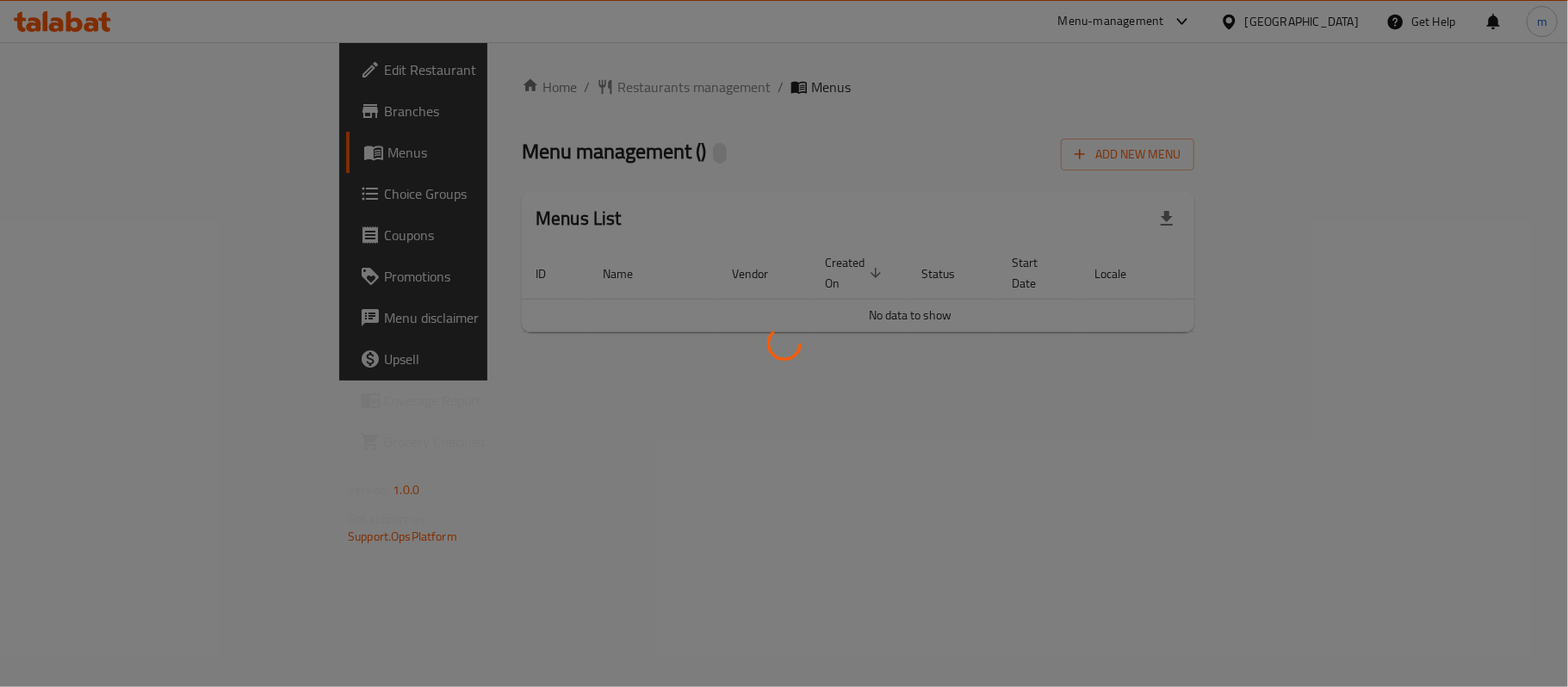
click at [449, 100] on div at bounding box center [784, 344] width 1568 height 687
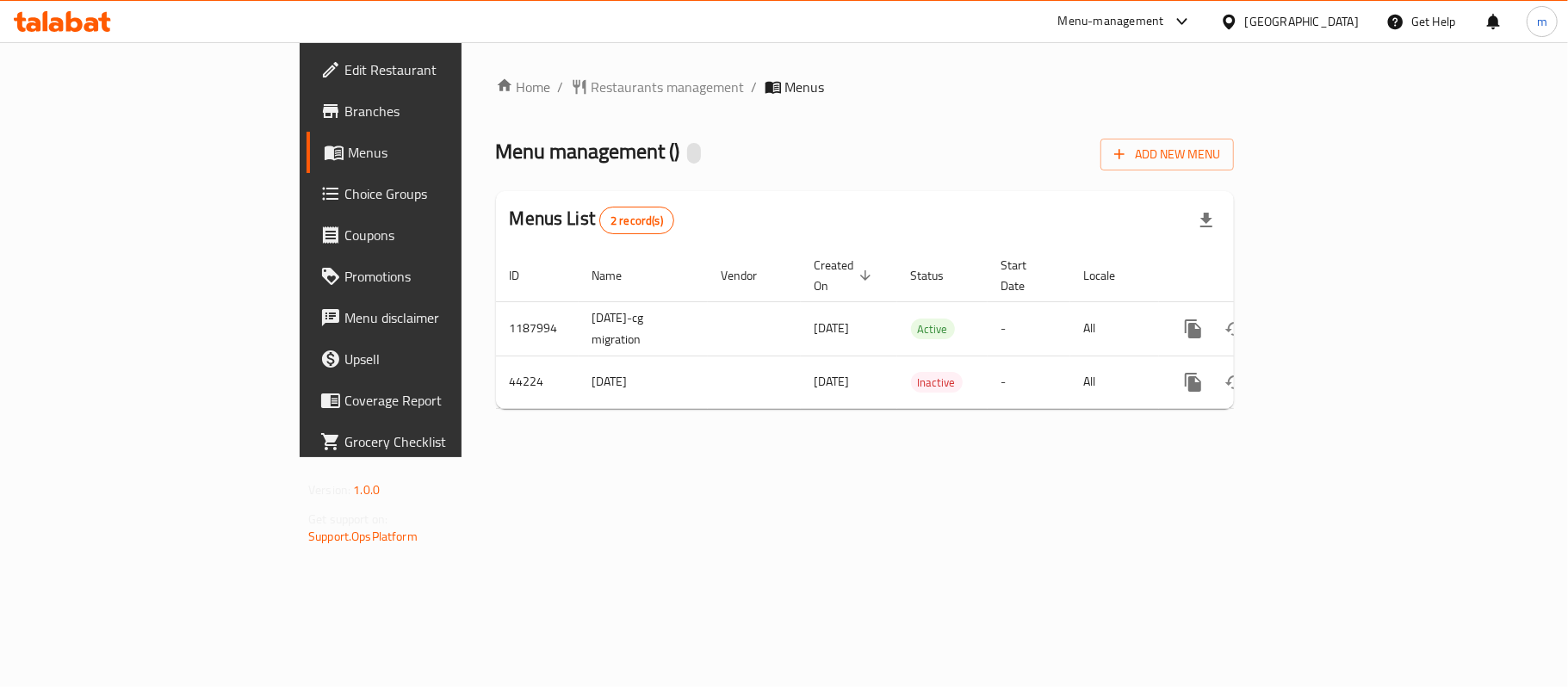
click at [591, 96] on span "Restaurants management" at bounding box center [667, 86] width 153 height 21
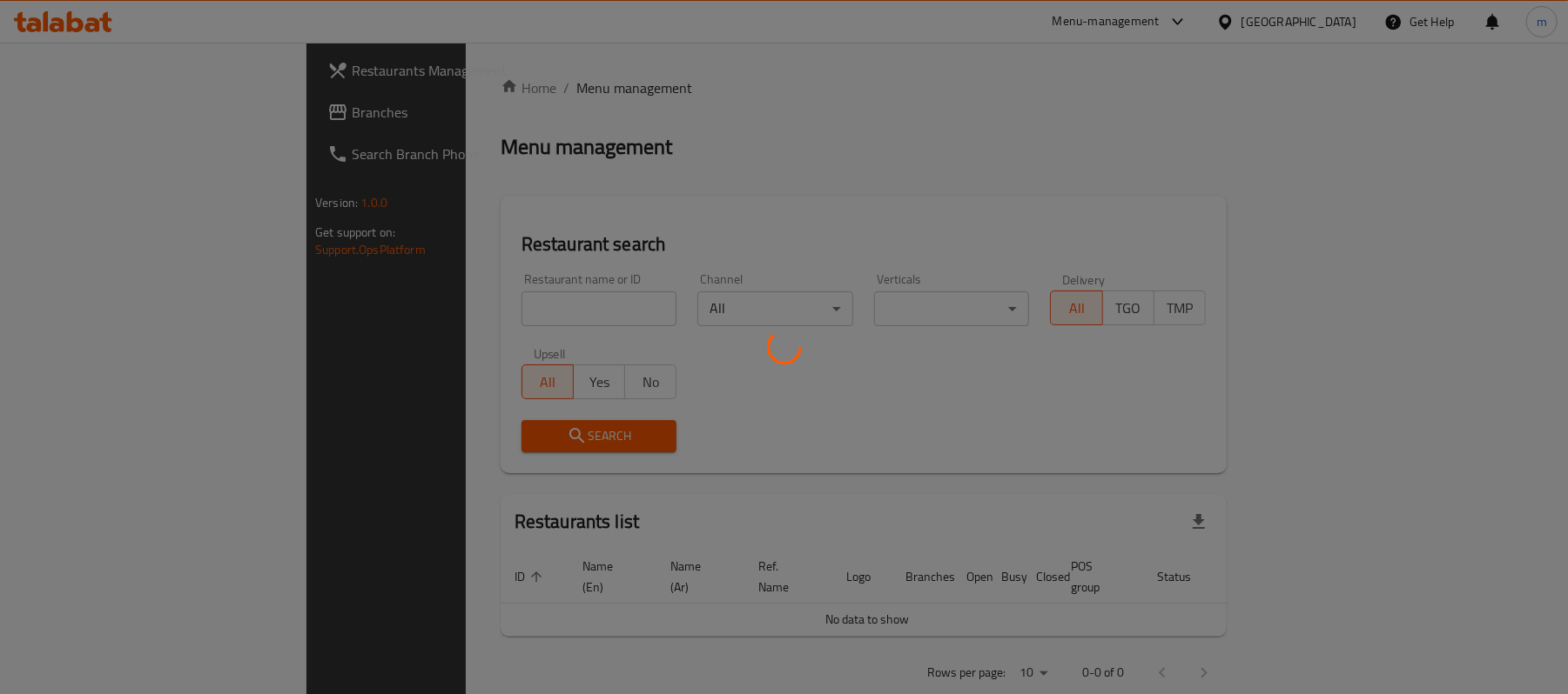
click at [429, 308] on div at bounding box center [784, 347] width 1568 height 694
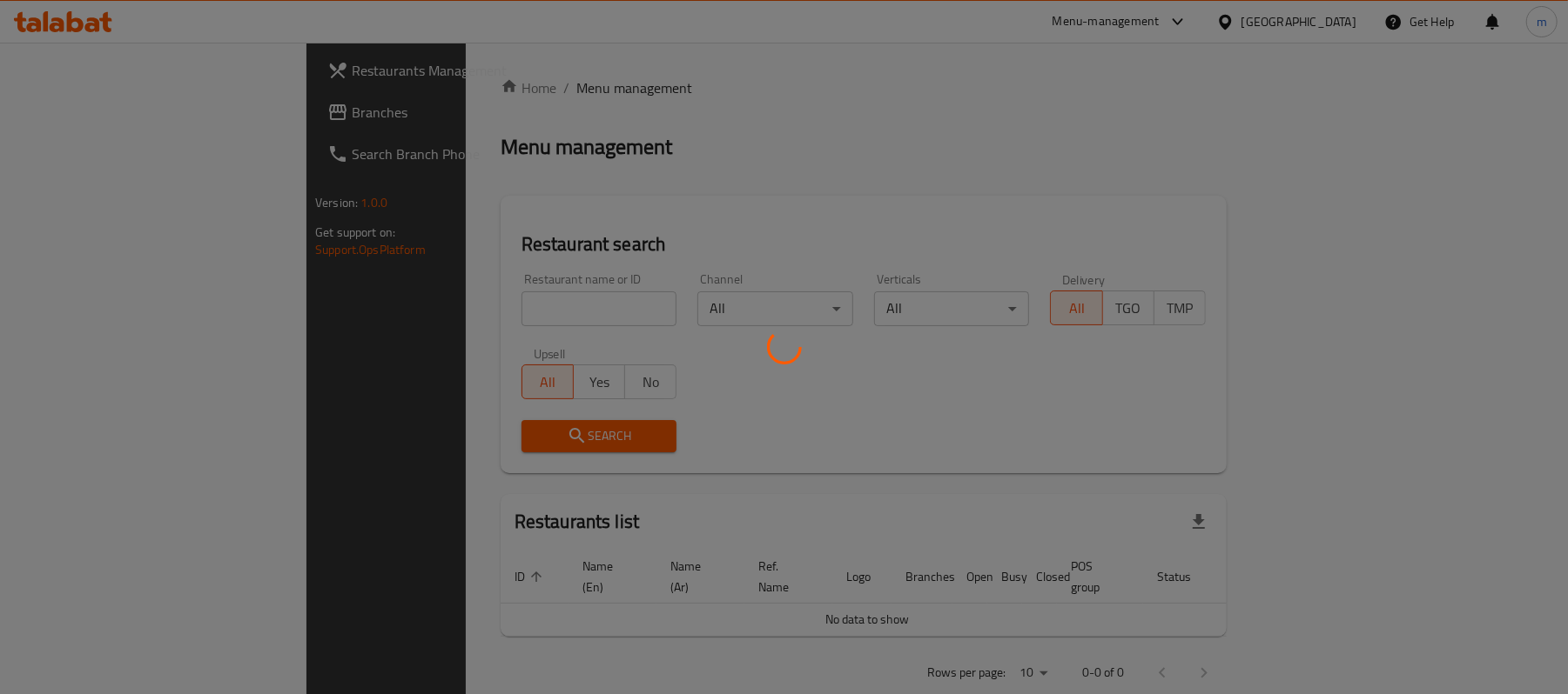
click at [412, 339] on div at bounding box center [784, 347] width 1568 height 694
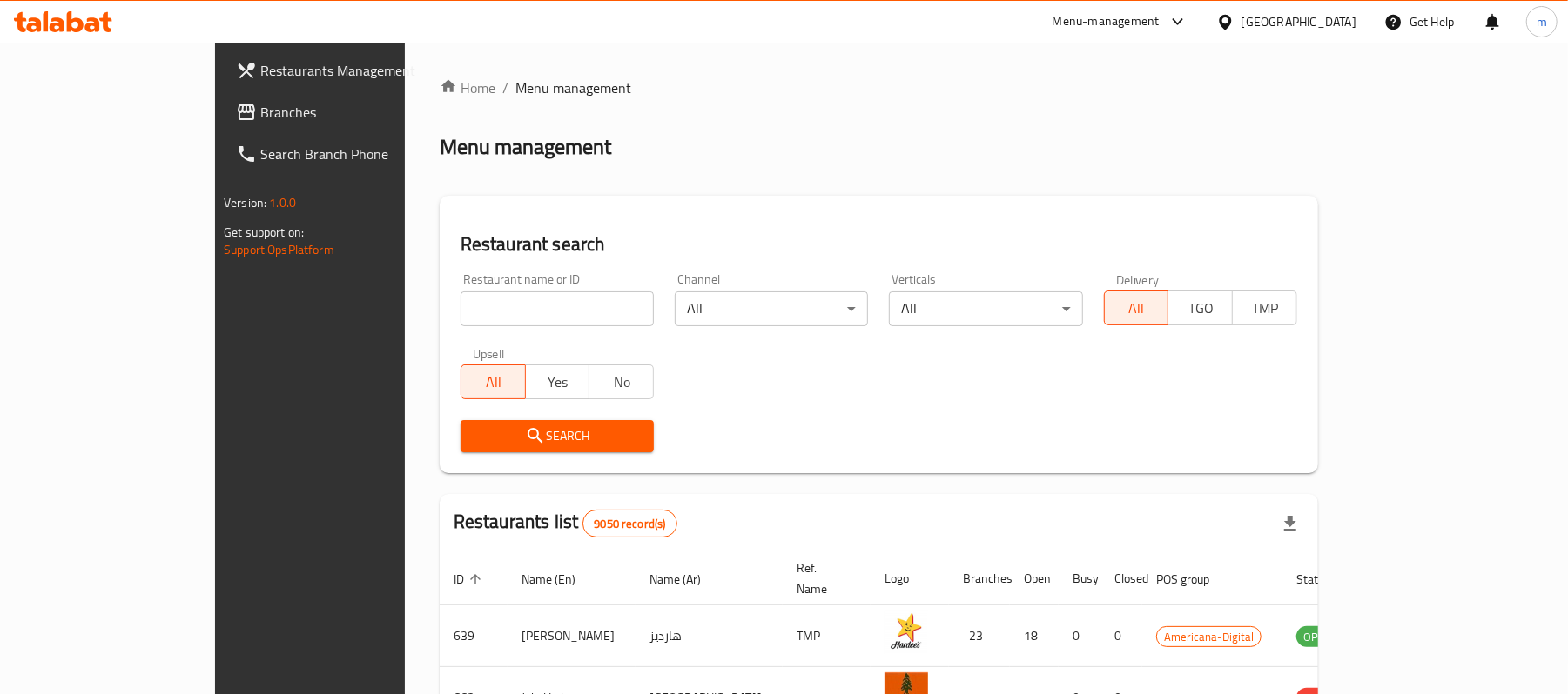
click at [460, 315] on input "search" at bounding box center [557, 309] width 193 height 35
paste input "22706"
type input "22706"
click button "Search" at bounding box center [557, 436] width 193 height 32
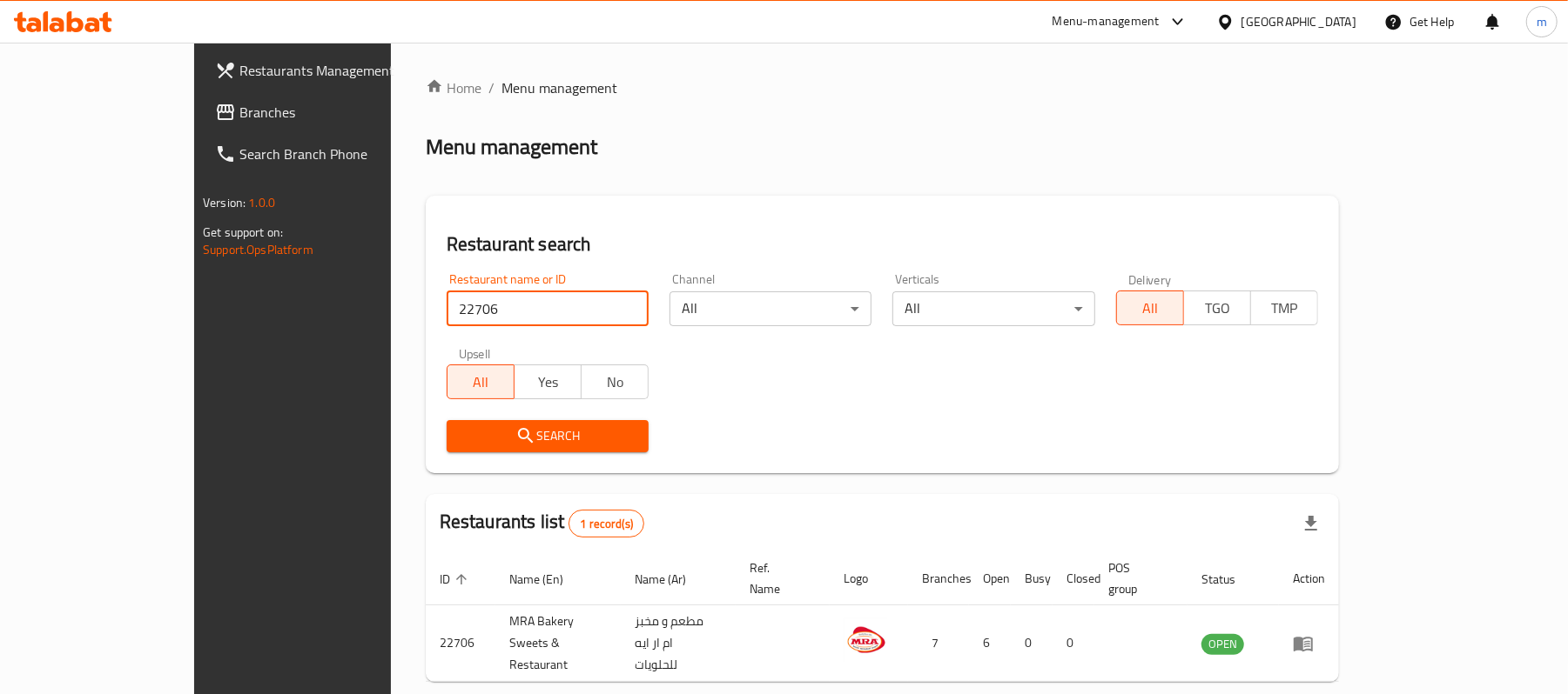
click at [1352, 14] on div "[GEOGRAPHIC_DATA]" at bounding box center [1299, 21] width 115 height 19
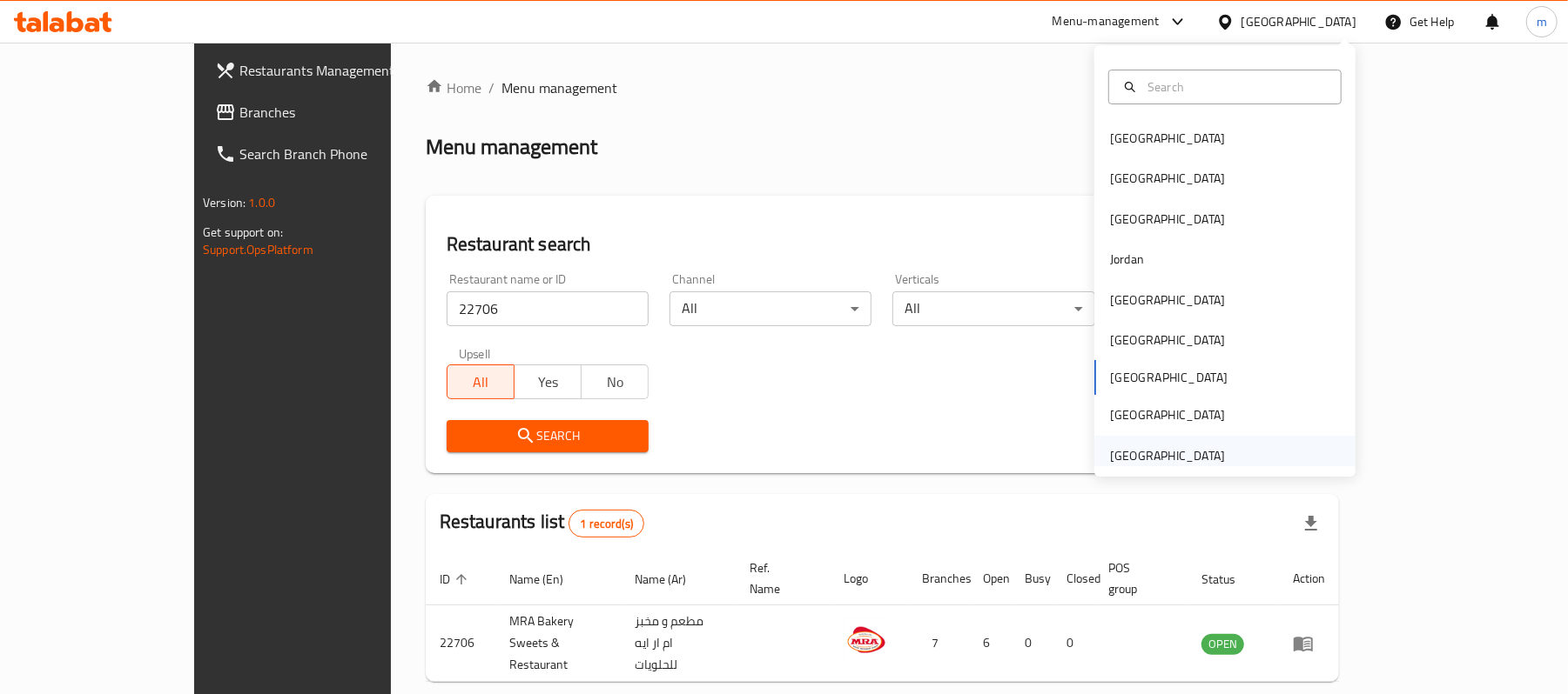
click at [1153, 451] on div "United Arab Emirates" at bounding box center [1168, 456] width 115 height 19
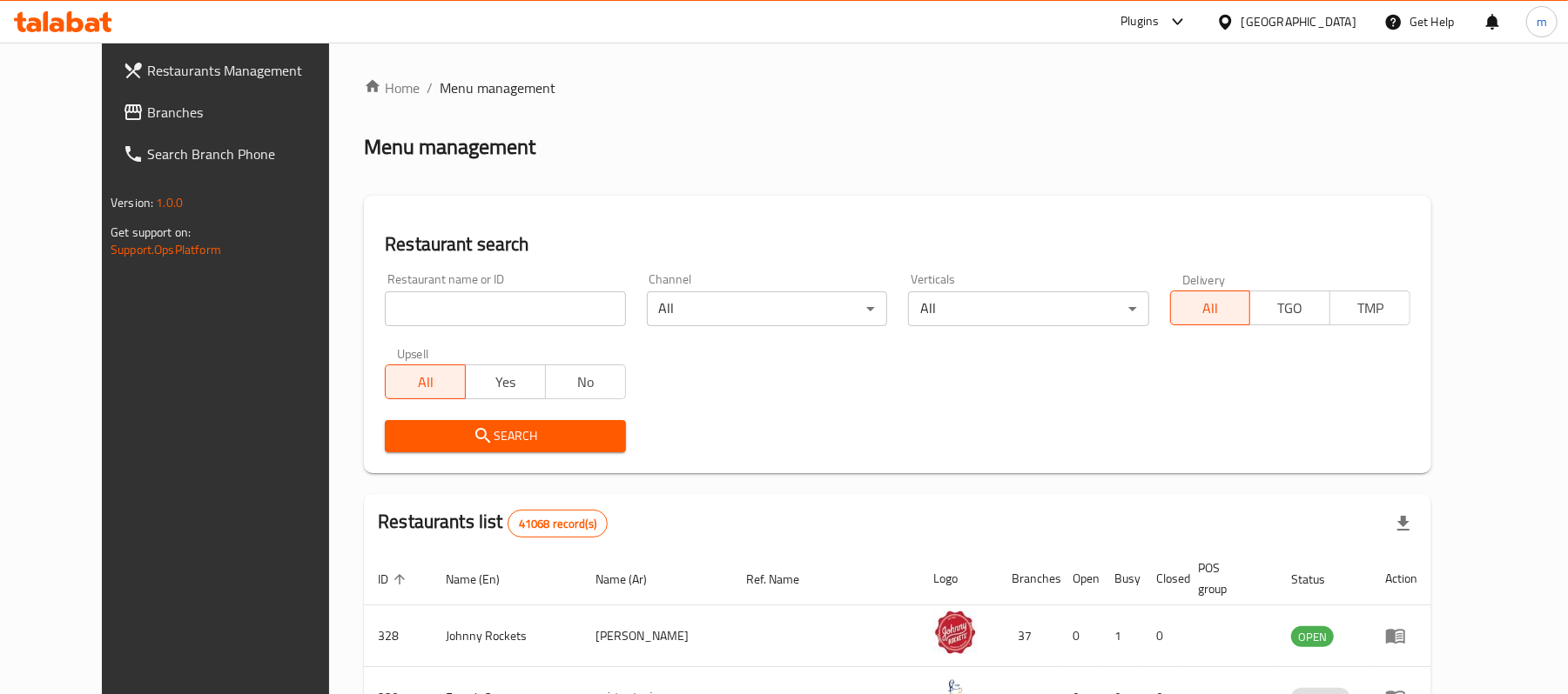
click at [147, 113] on span "Branches" at bounding box center [248, 112] width 203 height 21
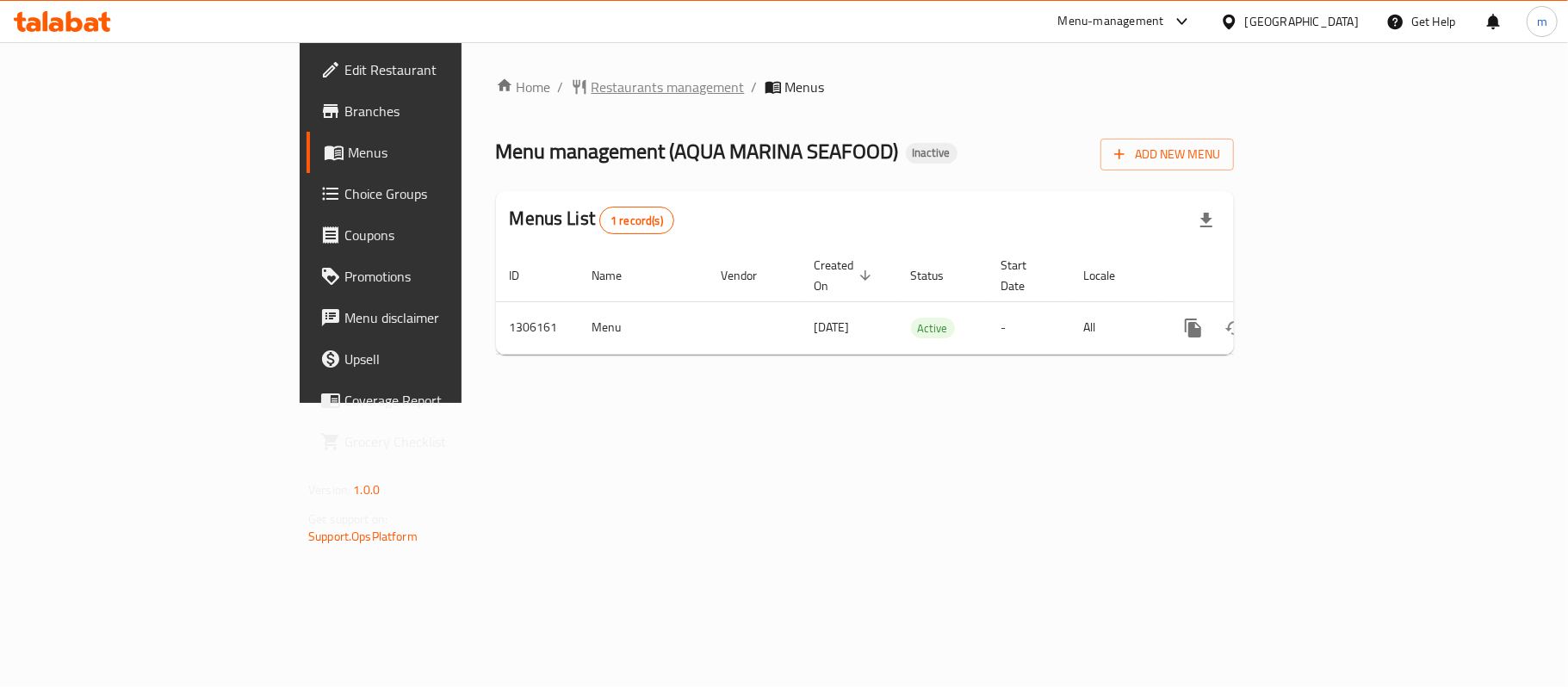
click at [591, 96] on span "Restaurants management" at bounding box center [667, 86] width 153 height 21
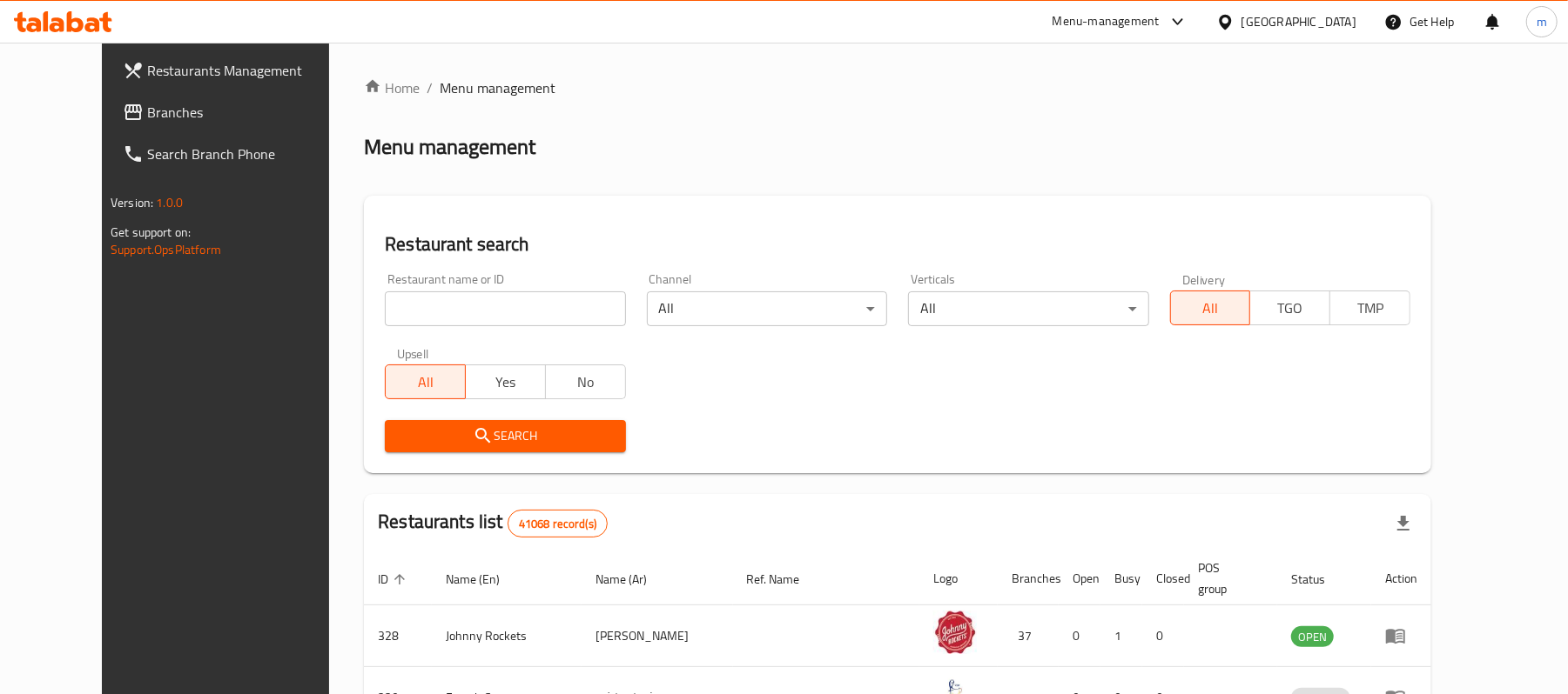
click at [441, 311] on div "Home / Menu management Menu management Restaurant search Restaurant name or ID …" at bounding box center [898, 630] width 1068 height 1107
click at [394, 273] on div "Restaurant name or ID Restaurant name or ID" at bounding box center [505, 299] width 240 height 53
click at [408, 320] on input "search" at bounding box center [505, 309] width 240 height 35
paste input "703993"
type input "703993"
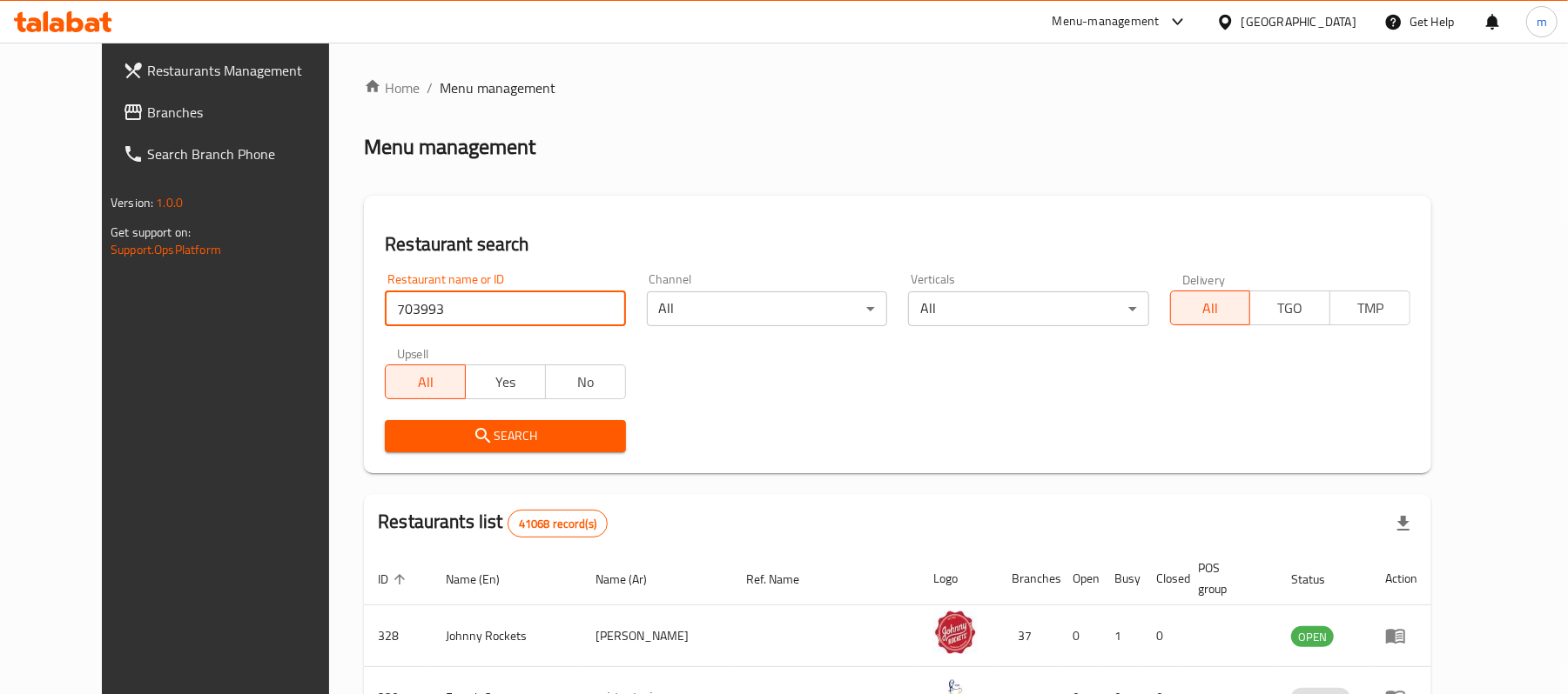
click button "Search" at bounding box center [505, 436] width 240 height 32
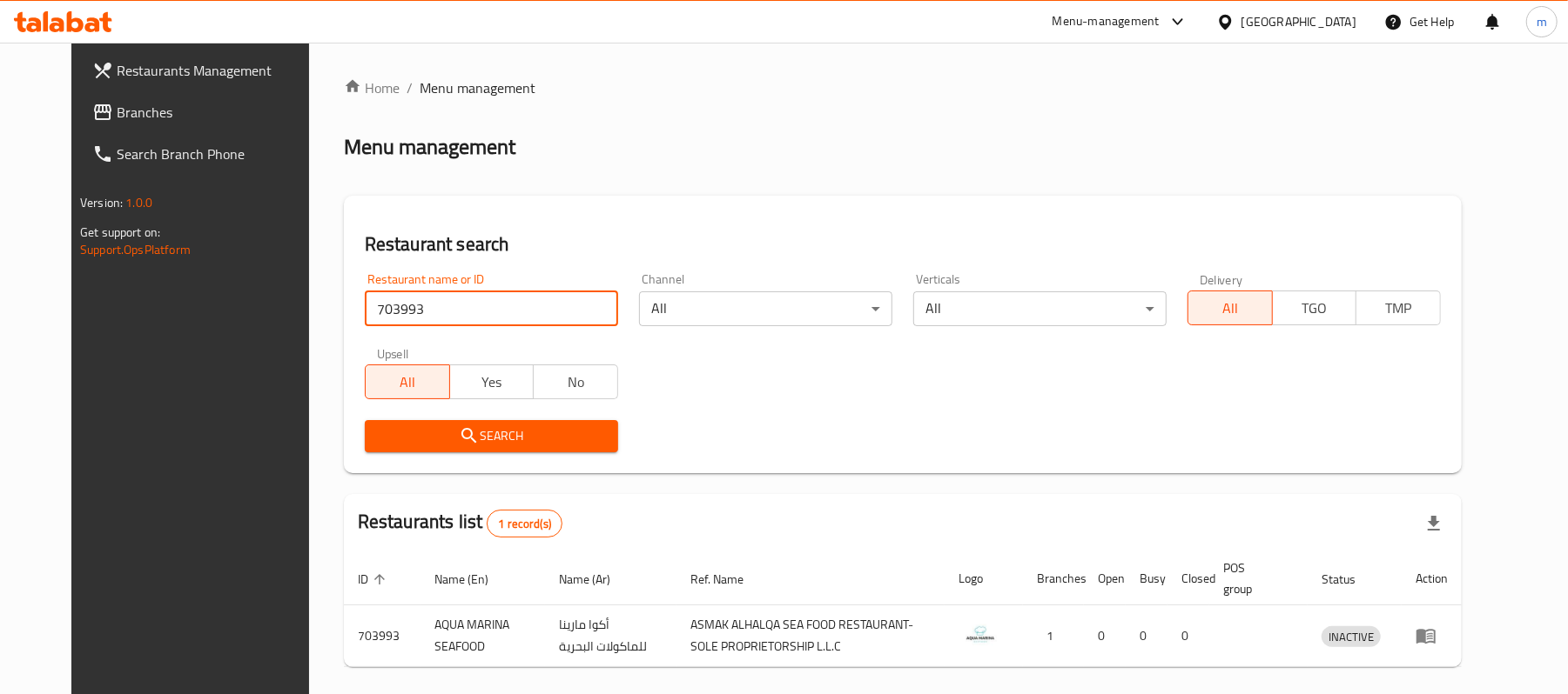
click at [1231, 19] on icon at bounding box center [1225, 21] width 12 height 15
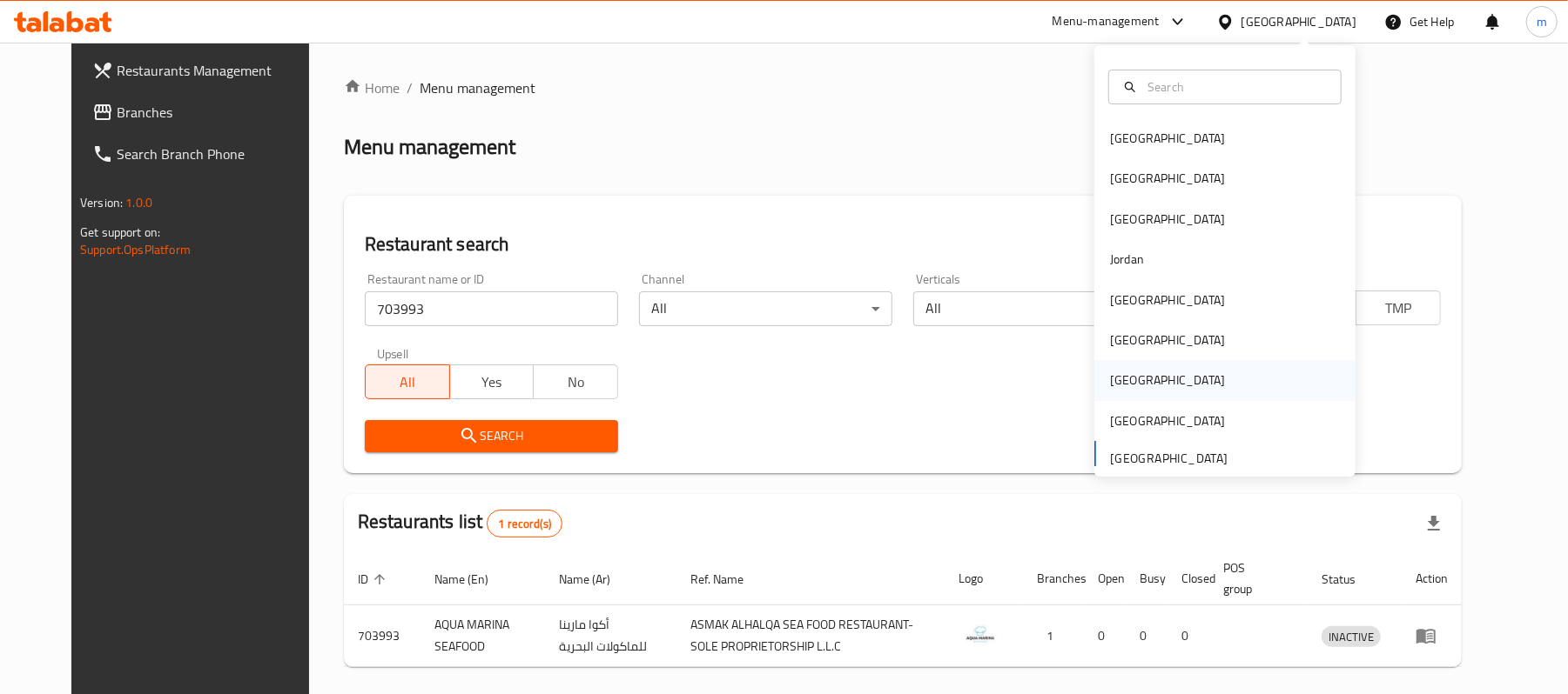
click at [1139, 380] on div "[GEOGRAPHIC_DATA]" at bounding box center [1225, 379] width 261 height 40
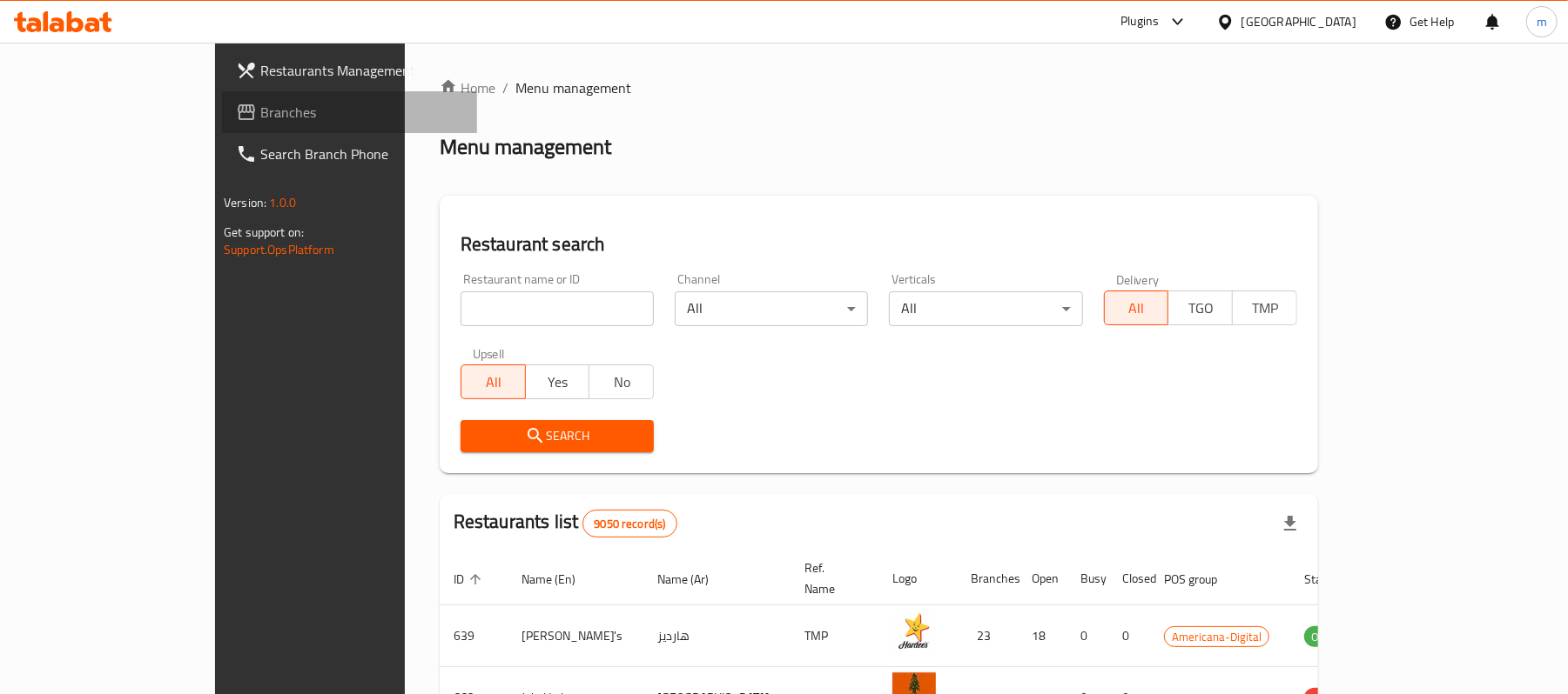
click at [260, 111] on span "Branches" at bounding box center [361, 112] width 203 height 21
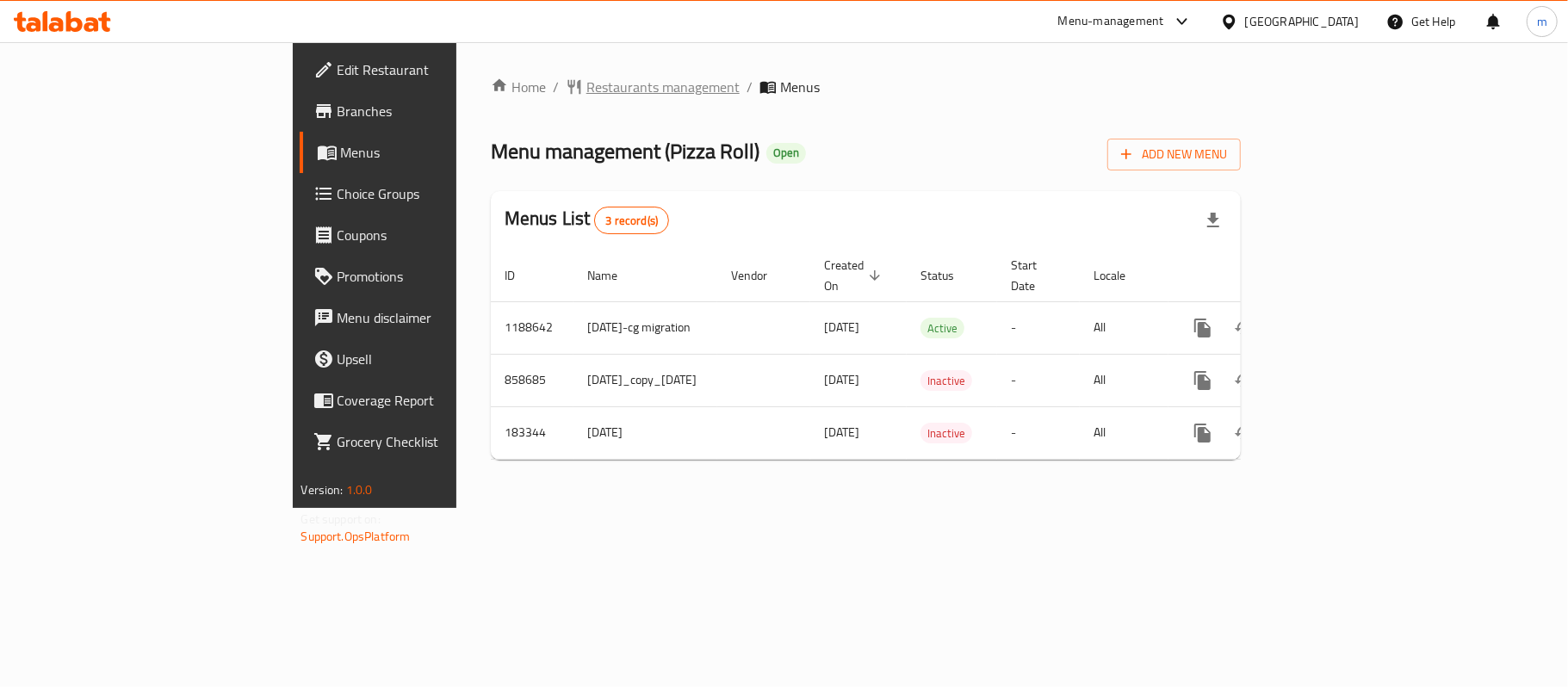
click at [587, 87] on span "Restaurants management" at bounding box center [663, 86] width 153 height 21
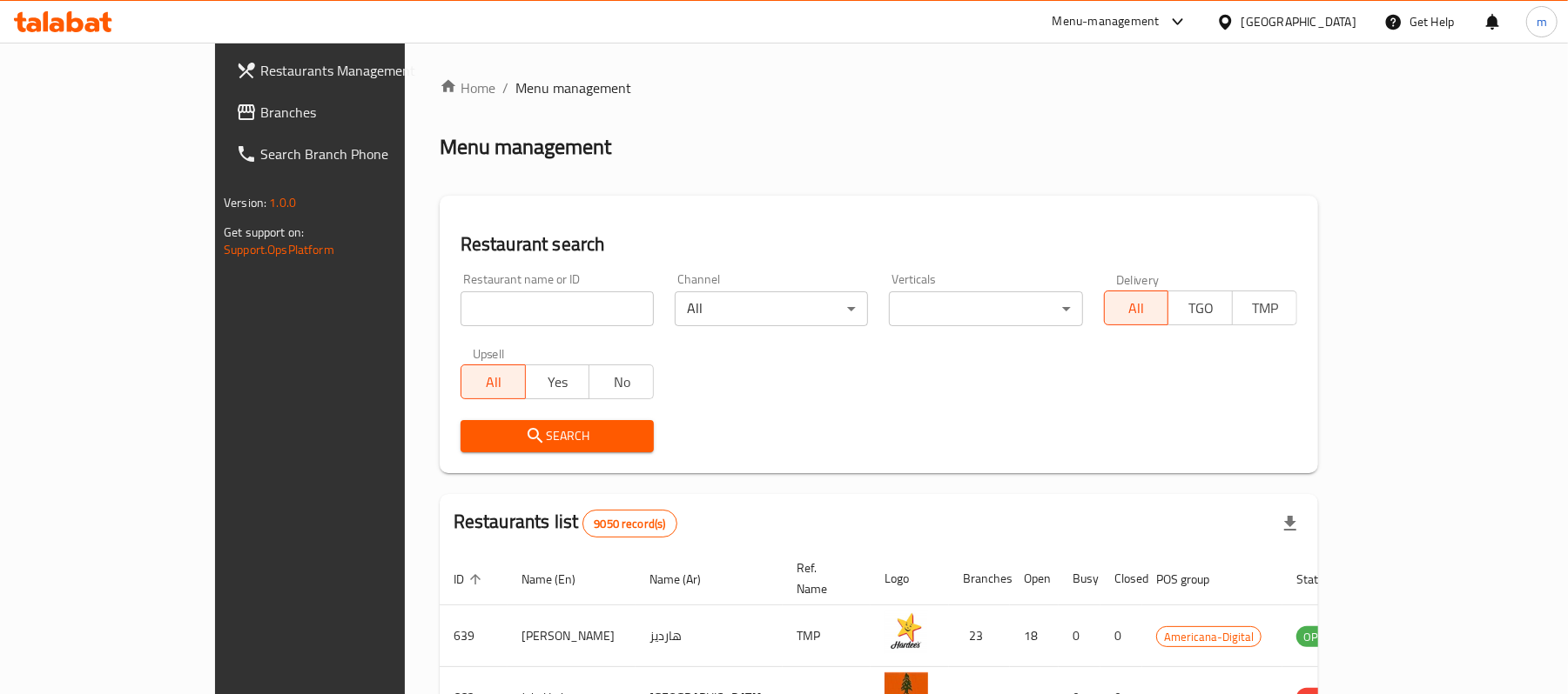
click at [477, 304] on input "search" at bounding box center [557, 309] width 193 height 35
paste input "619493"
type input "619493"
click button "Search" at bounding box center [557, 436] width 193 height 32
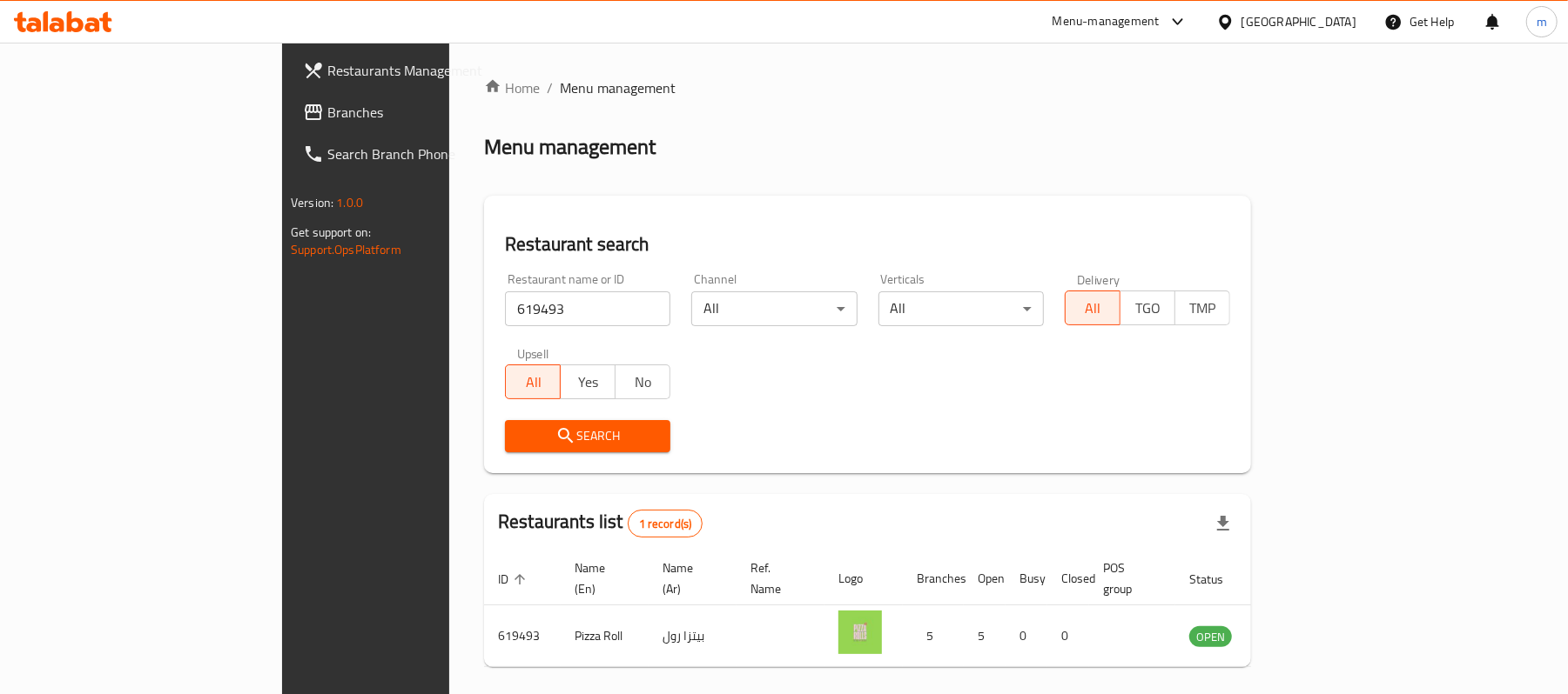
click at [328, 109] on span "Branches" at bounding box center [429, 112] width 203 height 21
